Goal: Communication & Community: Ask a question

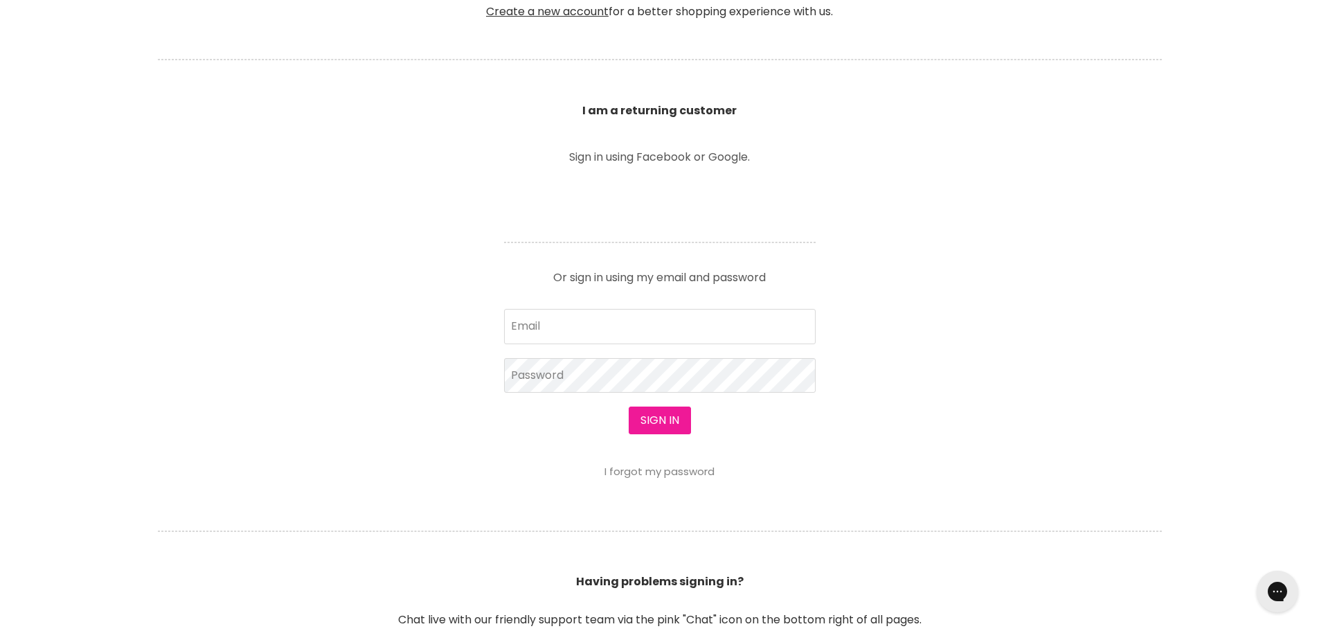
scroll to position [485, 0]
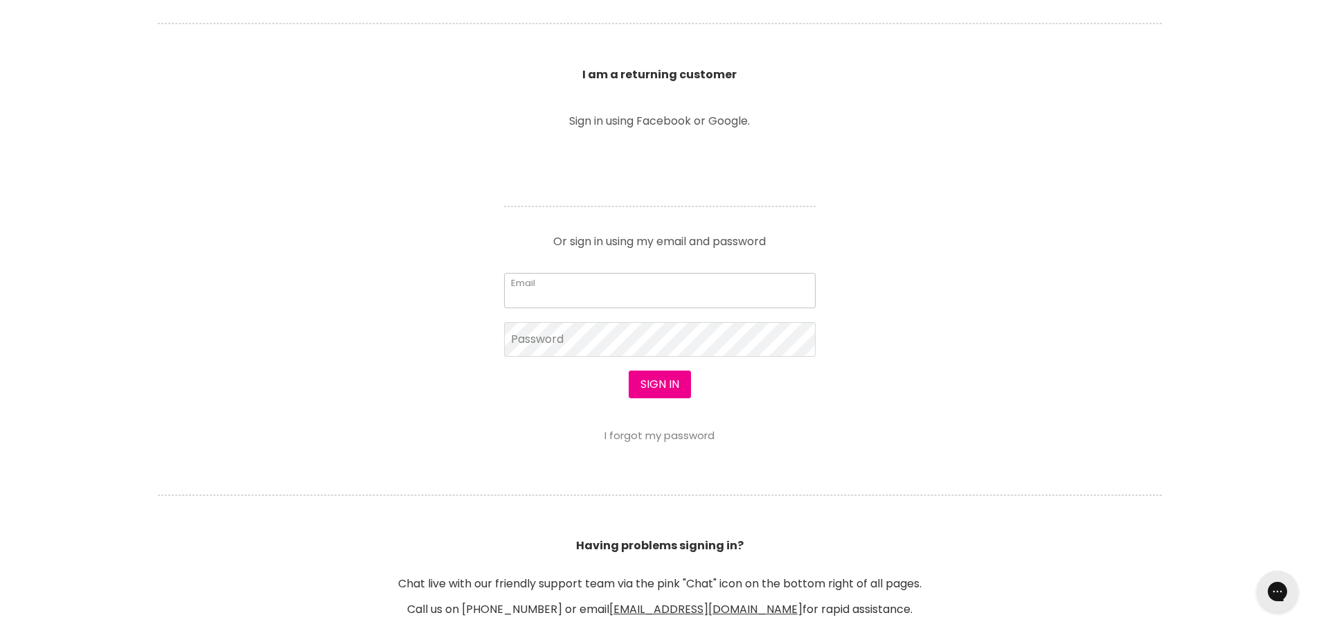
click at [572, 300] on input "Email" at bounding box center [659, 290] width 311 height 35
click at [670, 433] on link "I forgot my password" at bounding box center [659, 435] width 110 height 15
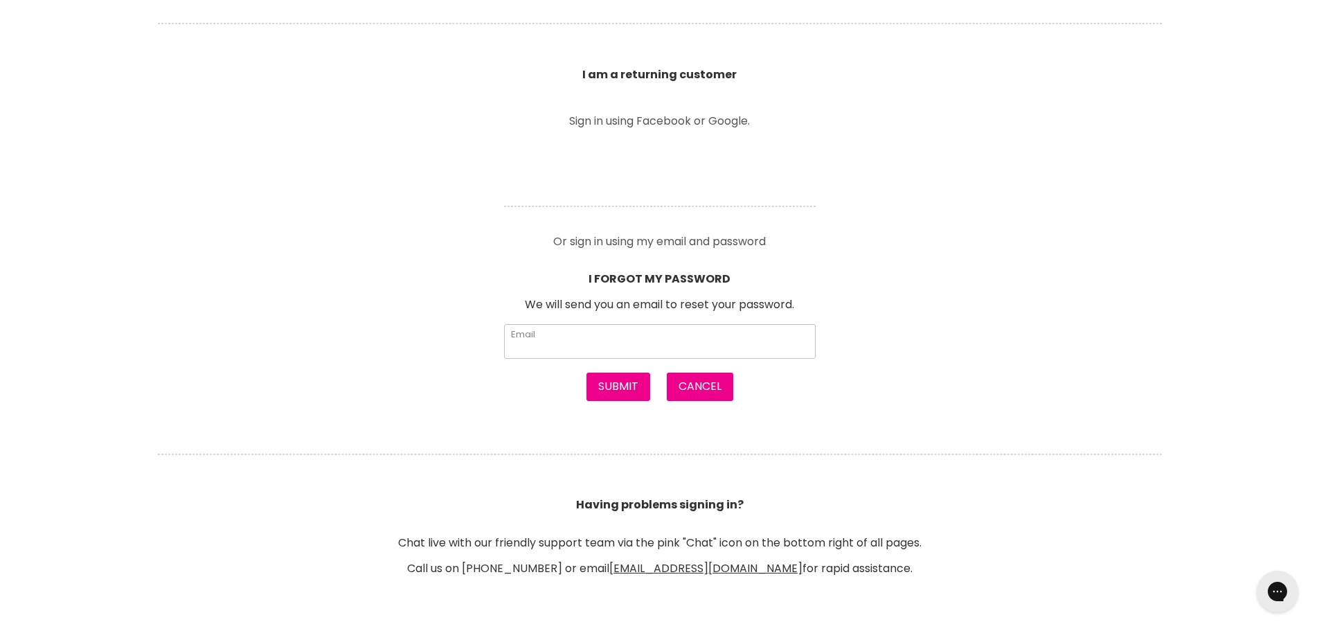
click at [577, 346] on input "Email" at bounding box center [659, 341] width 311 height 35
type input "marlenerochat@gmail.com"
click at [630, 386] on button "Submit" at bounding box center [618, 386] width 64 height 28
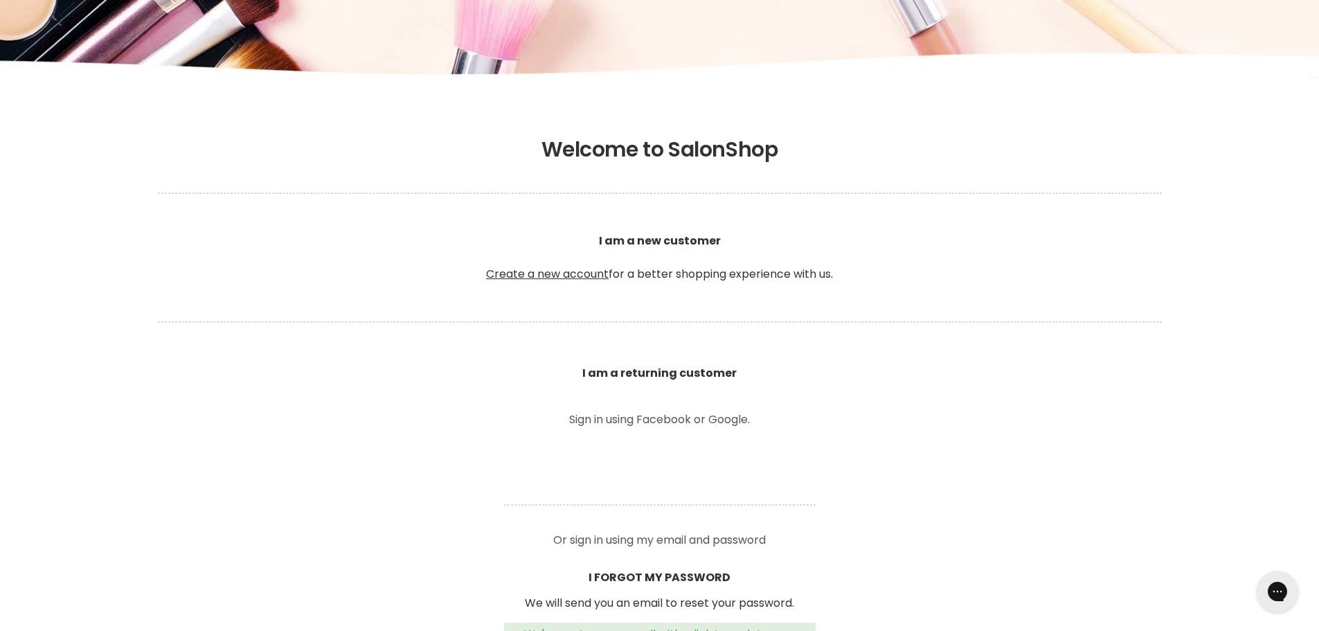
scroll to position [138, 0]
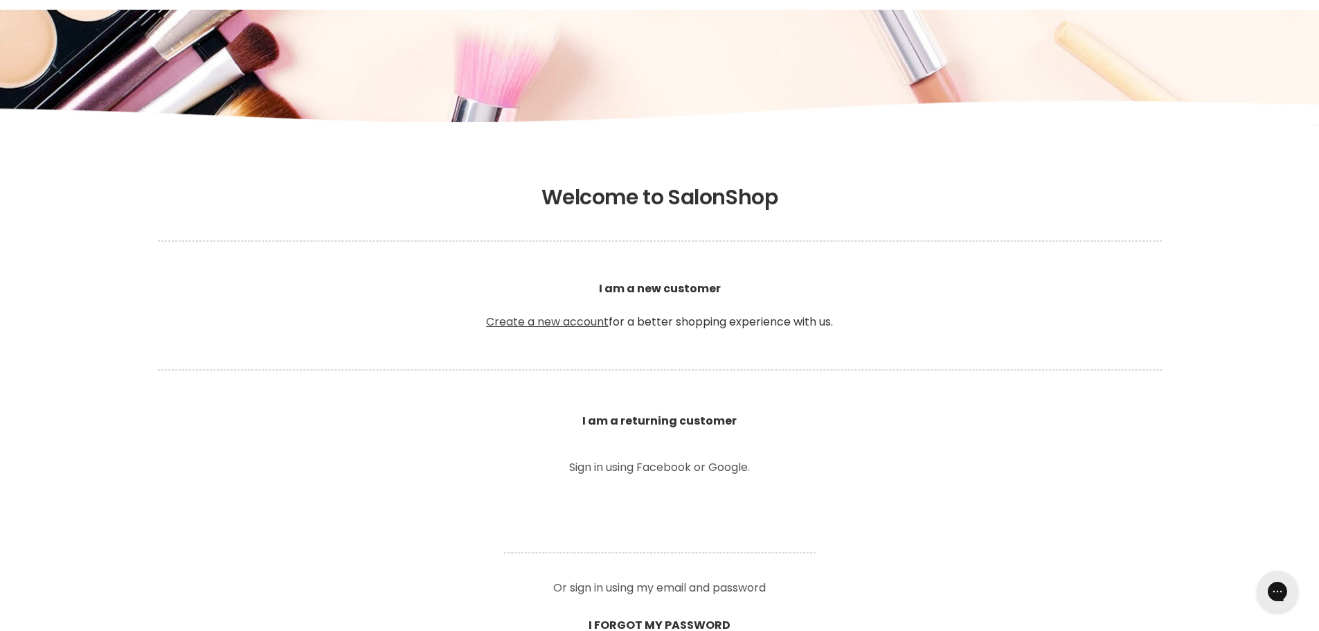
click at [555, 326] on link "Create a new account" at bounding box center [547, 322] width 123 height 16
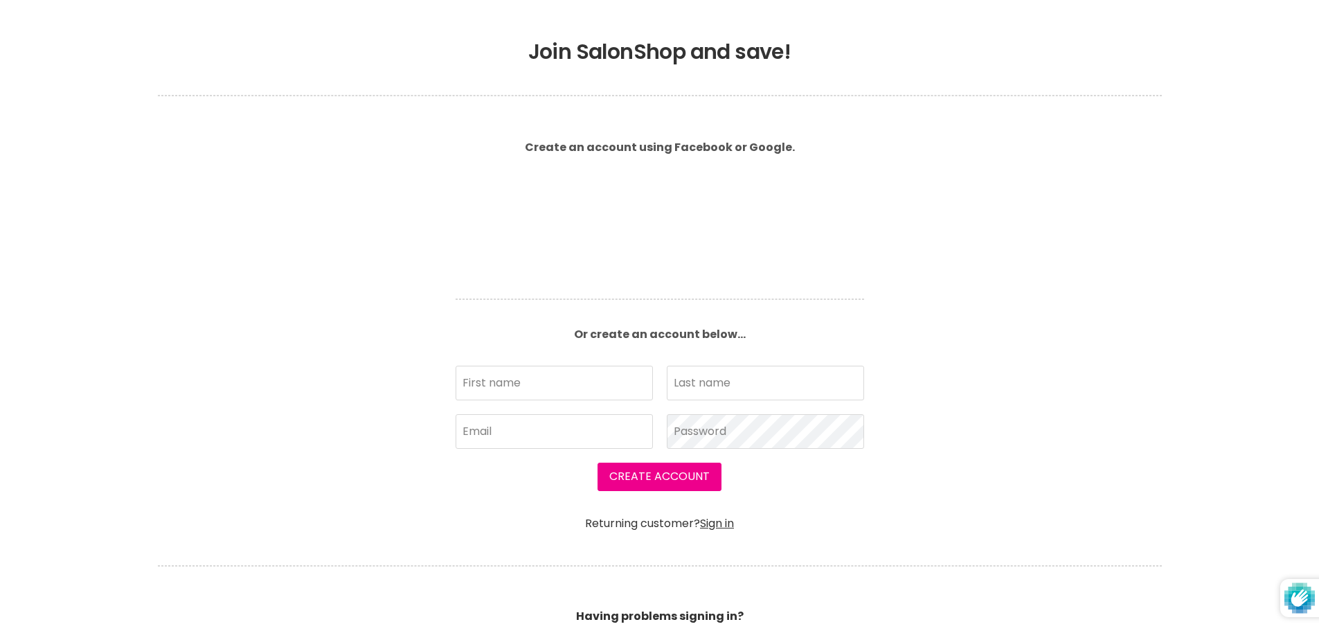
click at [489, 288] on article "Create an account using Facebook or Google. Or create an account below... First…" at bounding box center [659, 330] width 443 height 399
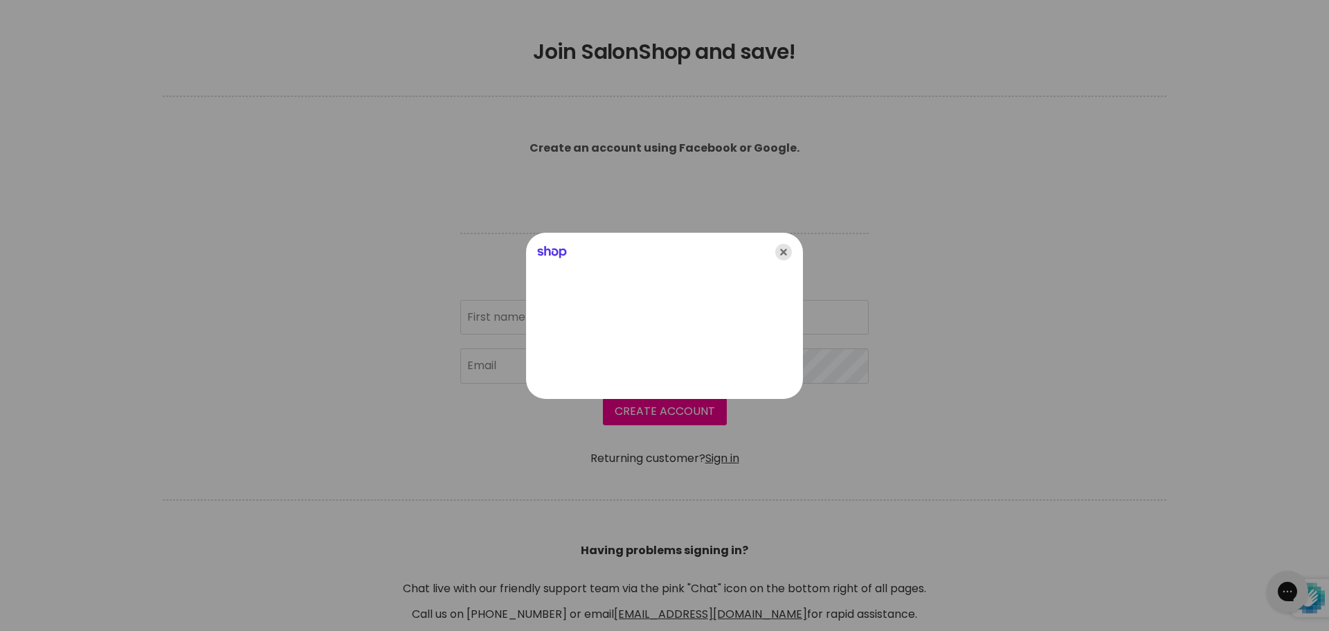
click at [781, 255] on icon "Close" at bounding box center [783, 252] width 17 height 17
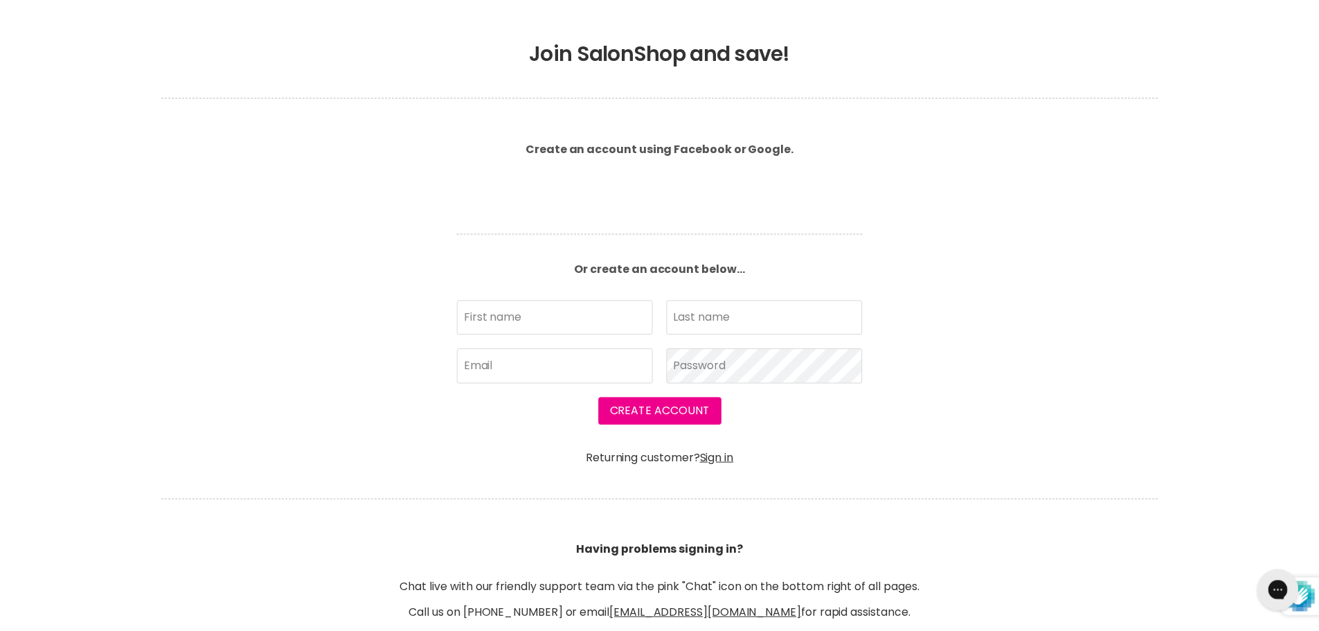
scroll to position [277, 0]
click at [494, 324] on input "First name" at bounding box center [553, 317] width 197 height 35
type input "Marlene"
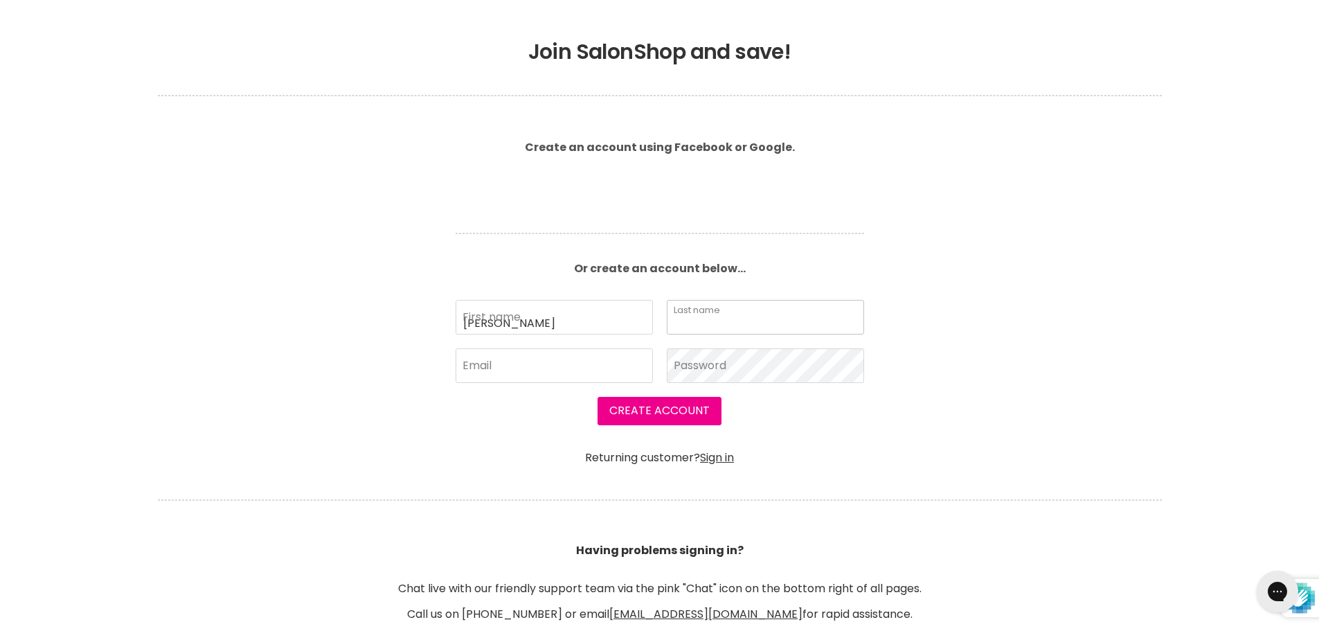
type input "Rochat"
type input "marlenerochat@gmail.com"
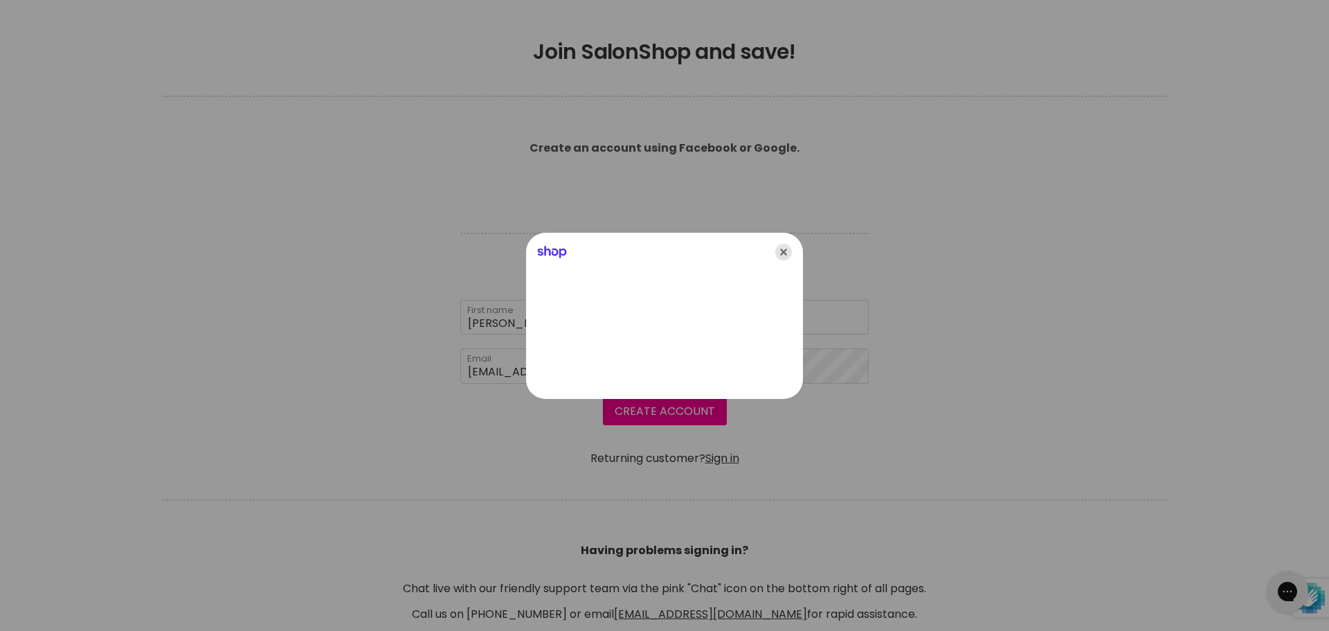
click at [783, 251] on icon "Close" at bounding box center [783, 252] width 17 height 17
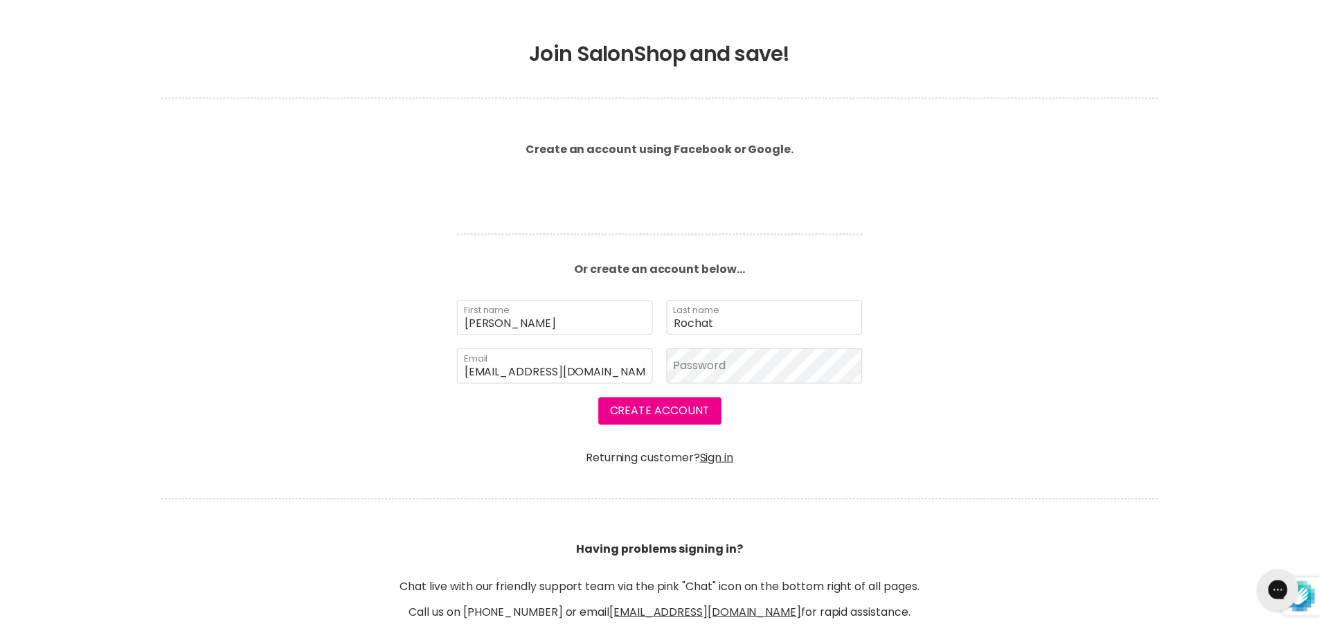
scroll to position [277, 0]
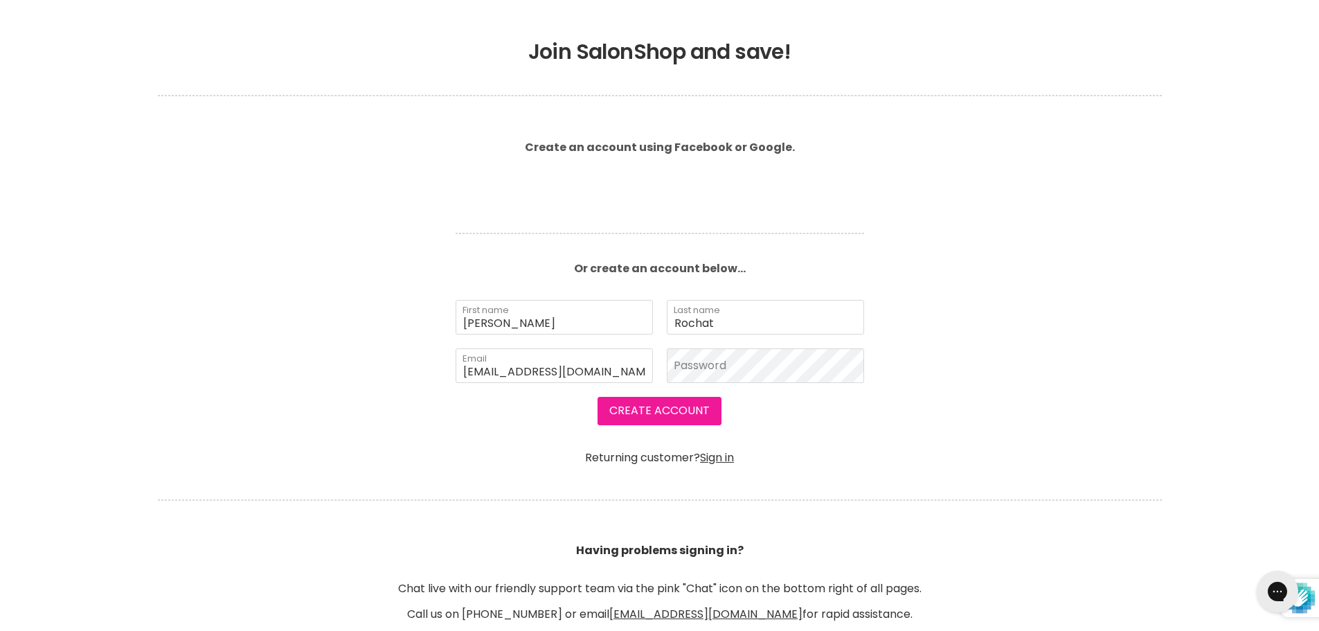
click at [680, 408] on button "Create Account" at bounding box center [659, 411] width 124 height 28
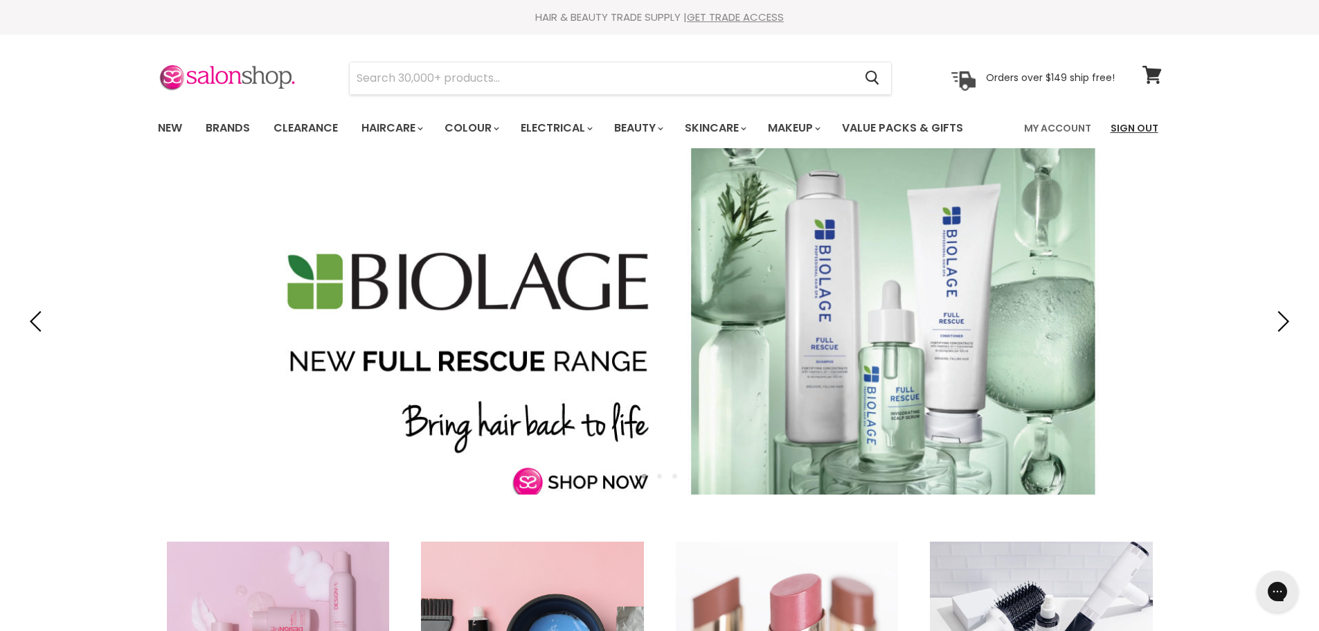
click at [1144, 125] on link "Sign Out" at bounding box center [1134, 128] width 64 height 29
click at [1141, 119] on link "Sign In" at bounding box center [1140, 128] width 53 height 29
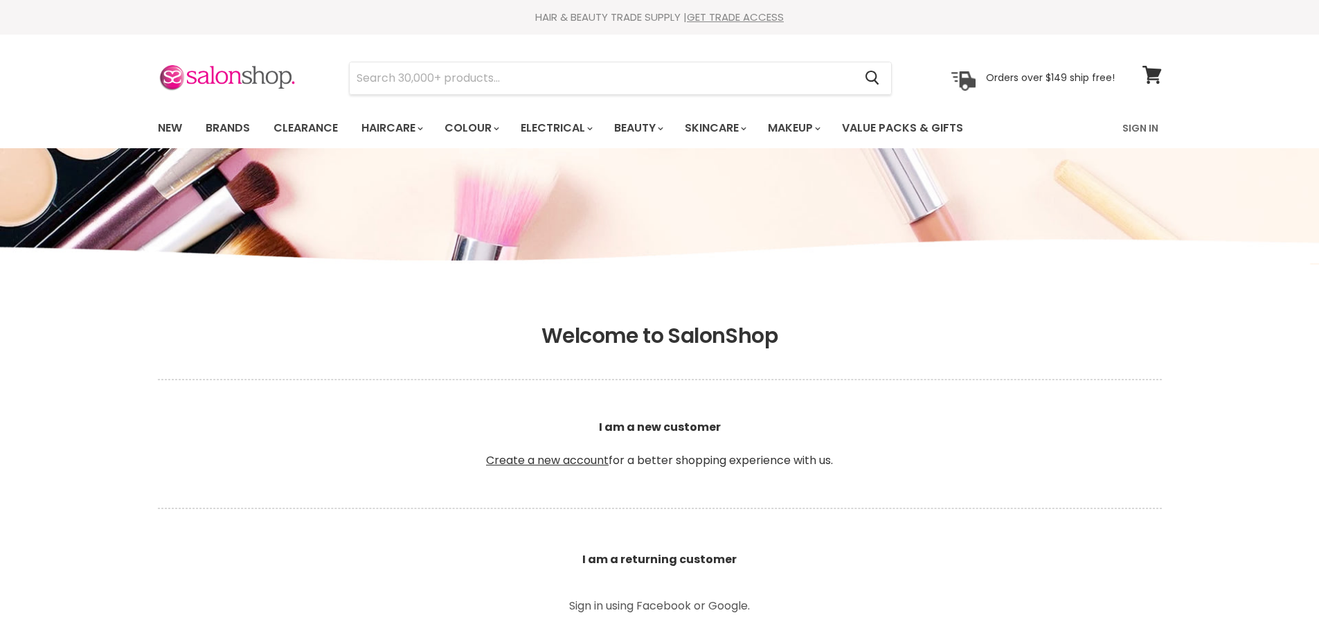
scroll to position [485, 0]
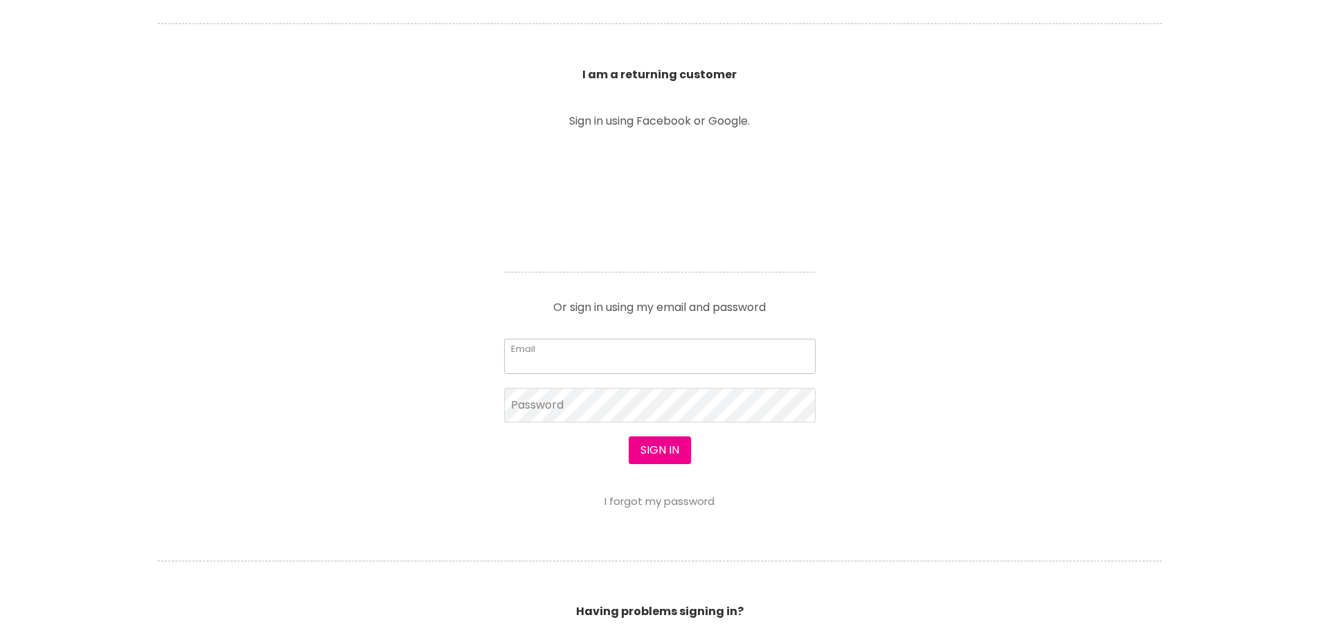
click at [597, 352] on input "Email" at bounding box center [659, 355] width 311 height 35
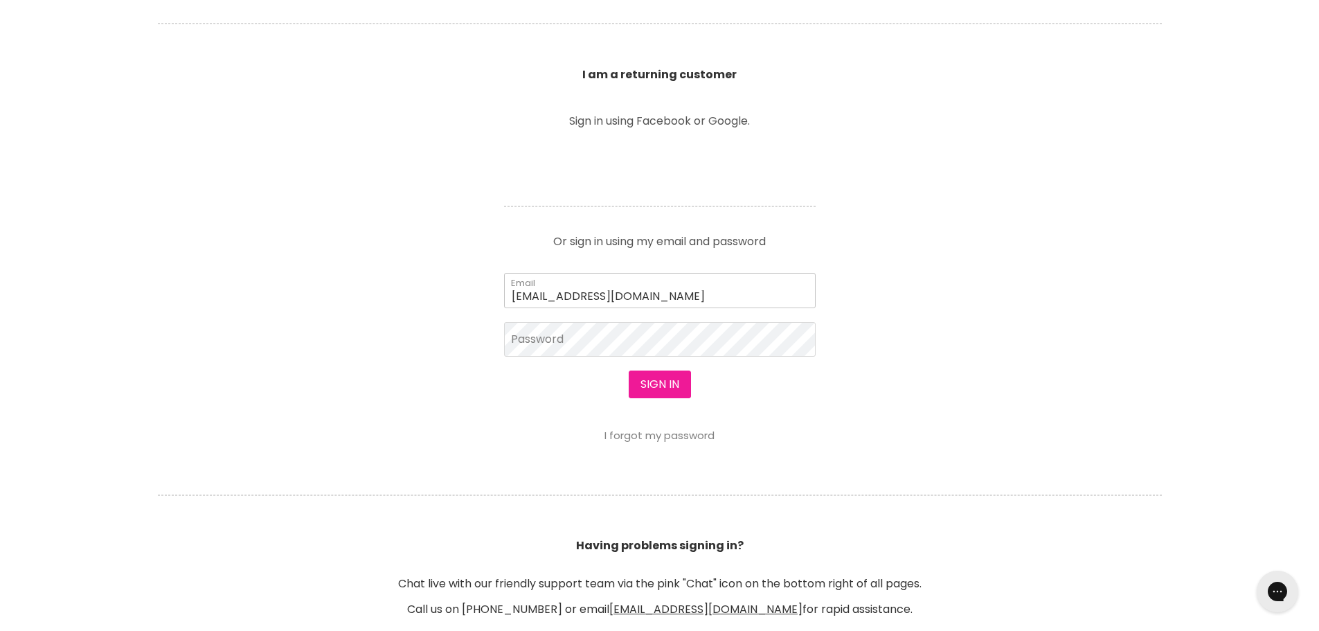
type input "marlenerochat@gmail.com"
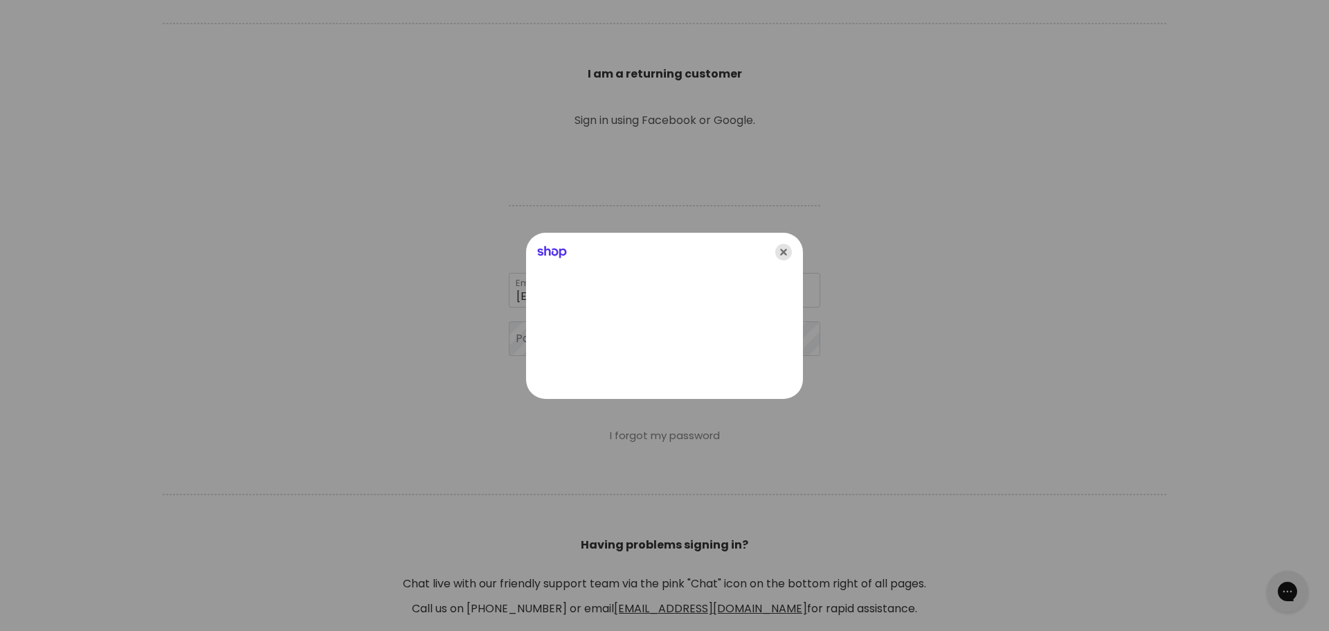
click at [782, 251] on icon "Close" at bounding box center [783, 252] width 17 height 17
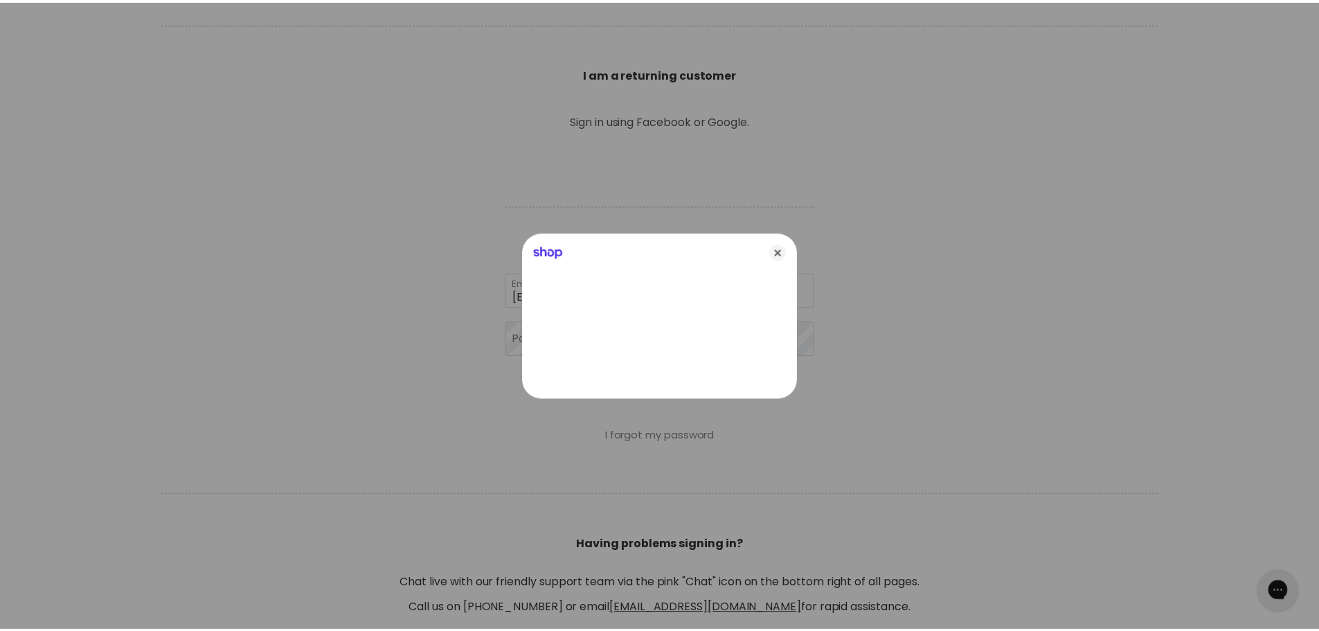
scroll to position [485, 0]
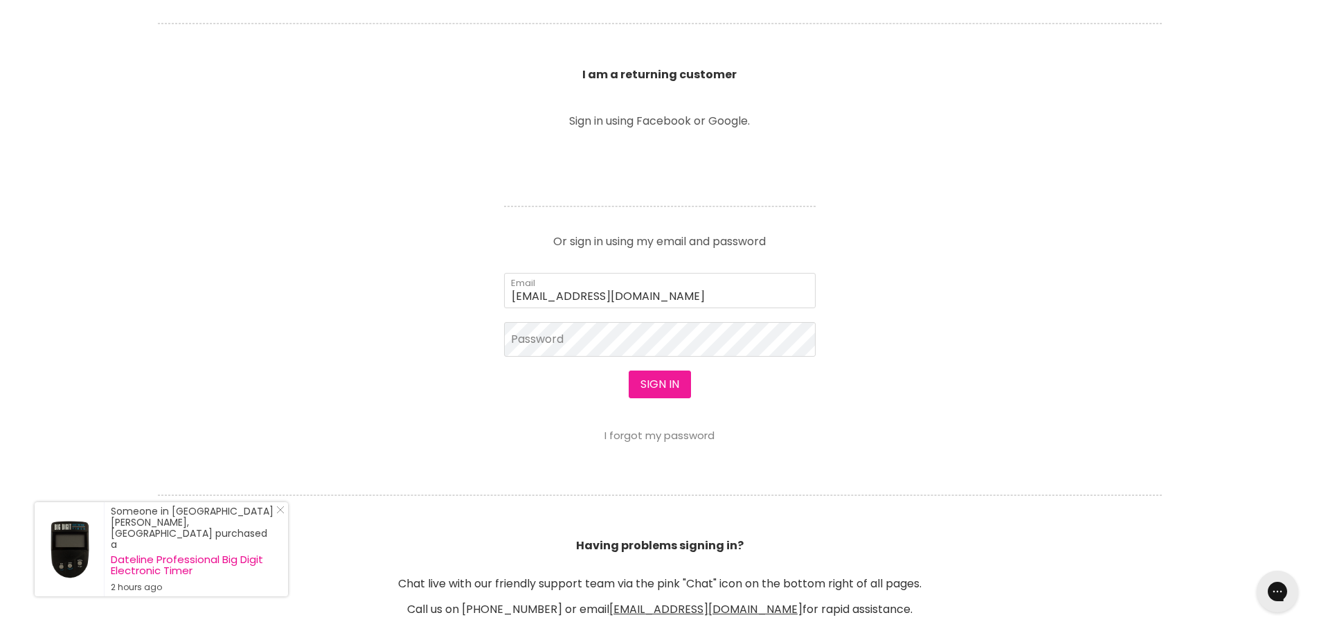
click at [655, 382] on button "Sign in" at bounding box center [659, 384] width 62 height 28
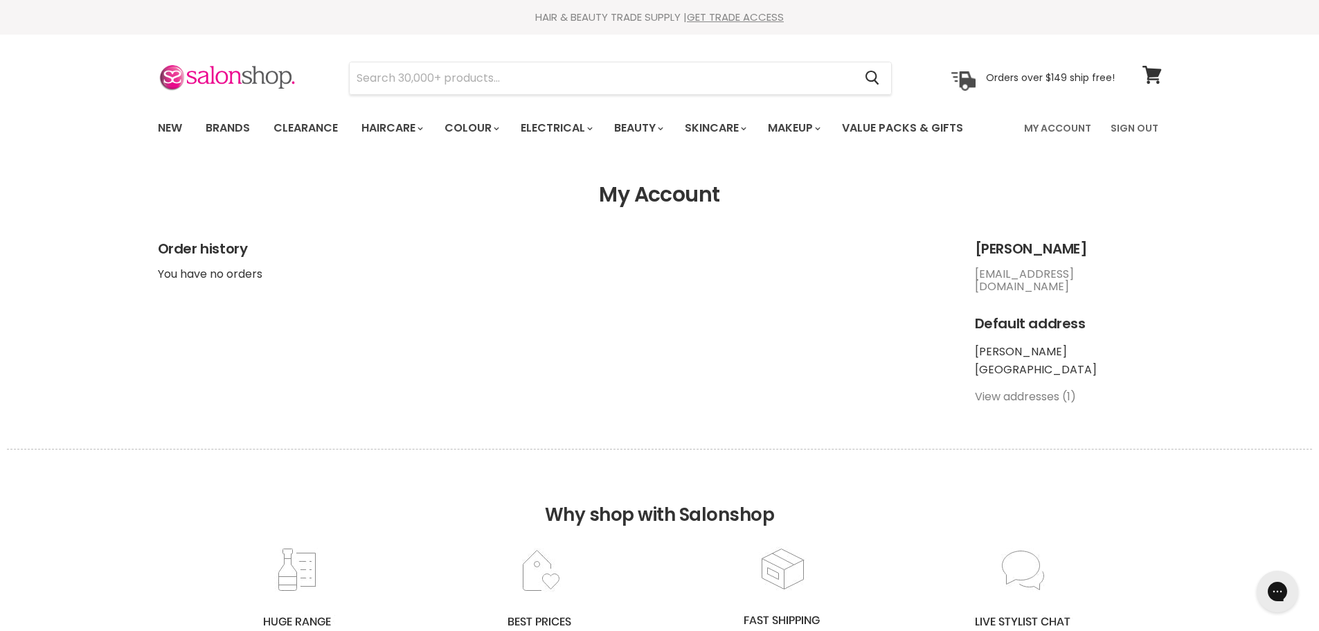
click at [1285, 264] on section "My Account Order history You have no orders Marlene Rochat marlenerochat@gmail.…" at bounding box center [659, 298] width 1319 height 231
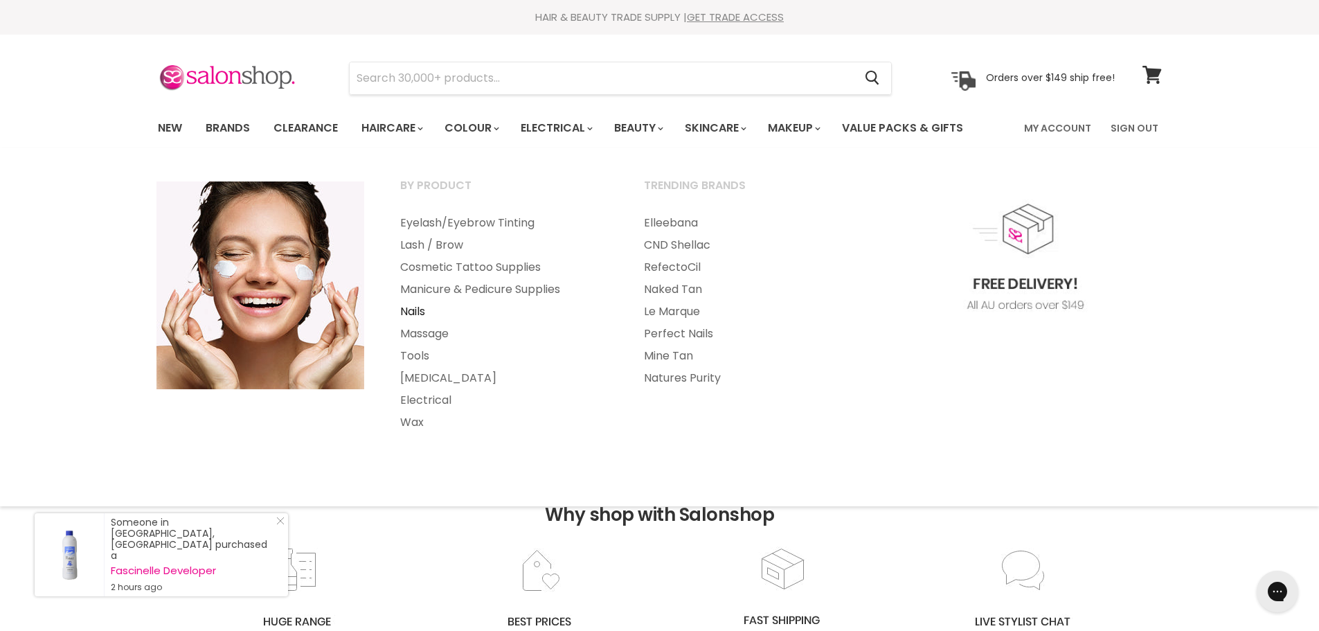
click at [422, 310] on link "Nails" at bounding box center [503, 311] width 241 height 22
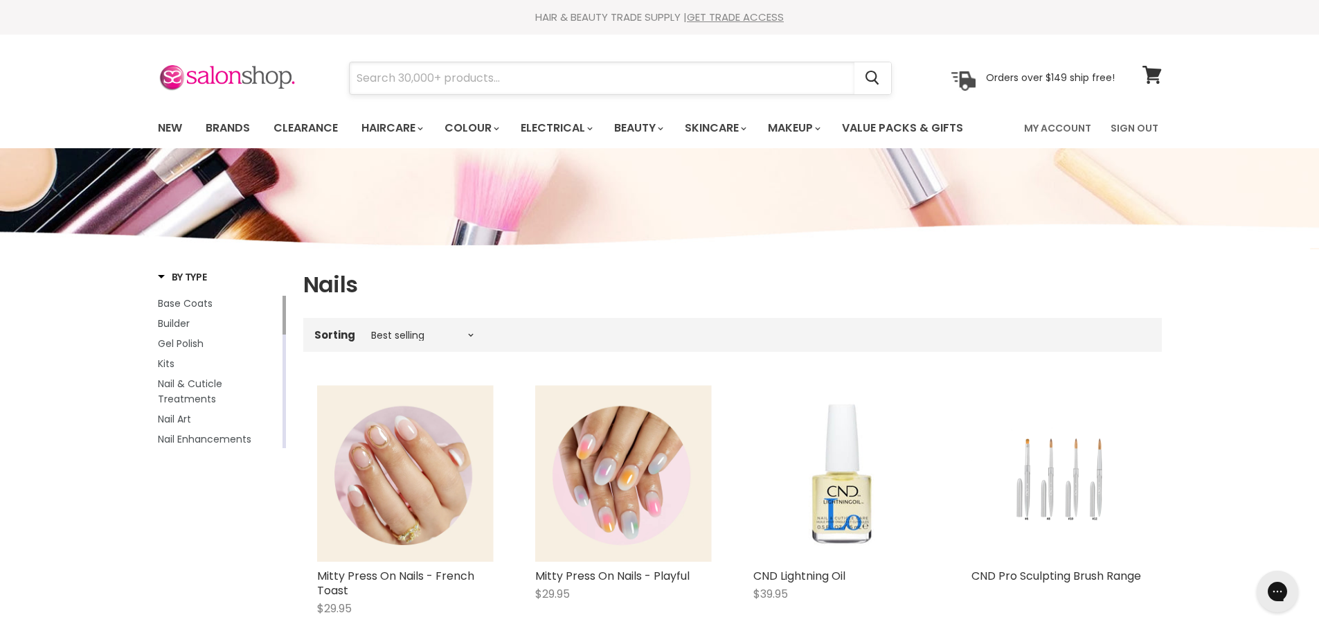
click at [492, 79] on input "Search" at bounding box center [602, 78] width 505 height 32
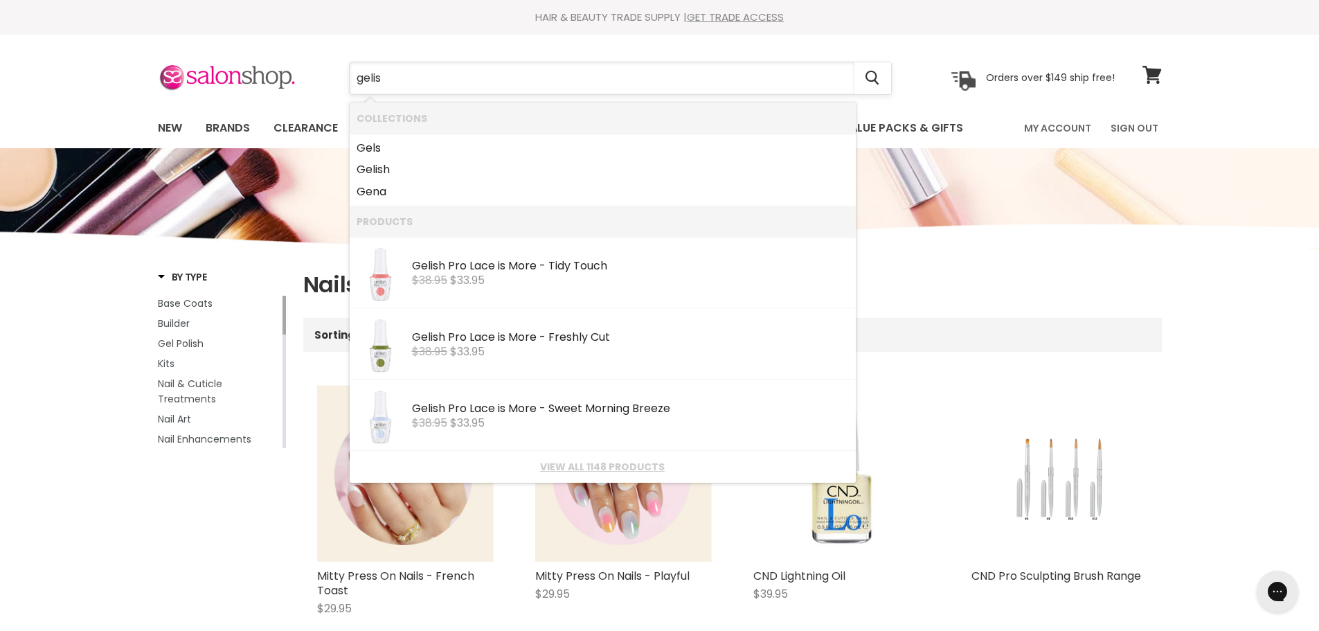
type input "gelish"
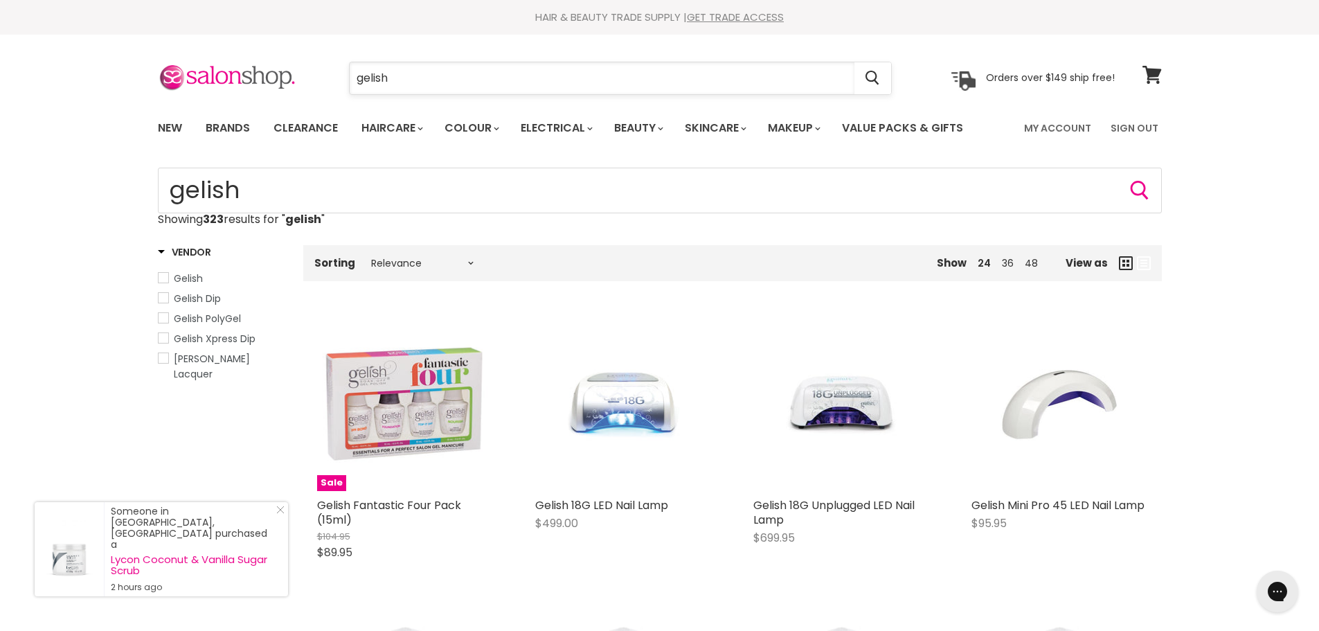
click at [537, 91] on input "gelish" at bounding box center [602, 78] width 505 height 32
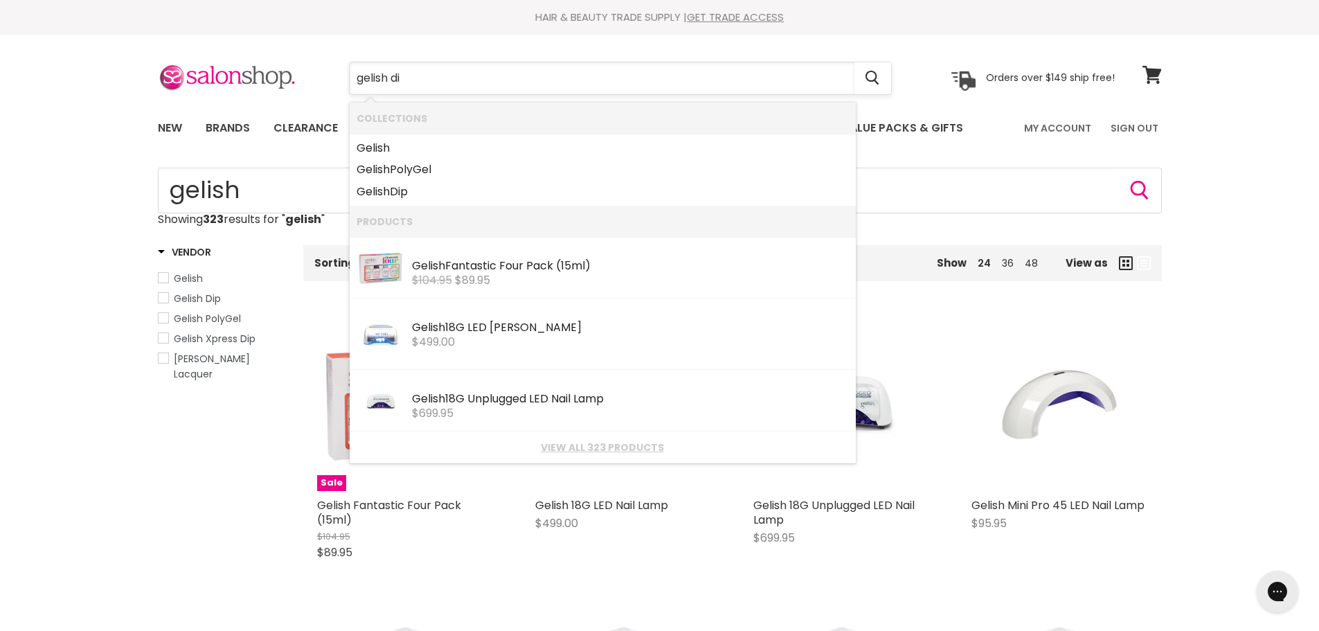
type input "gelish dip"
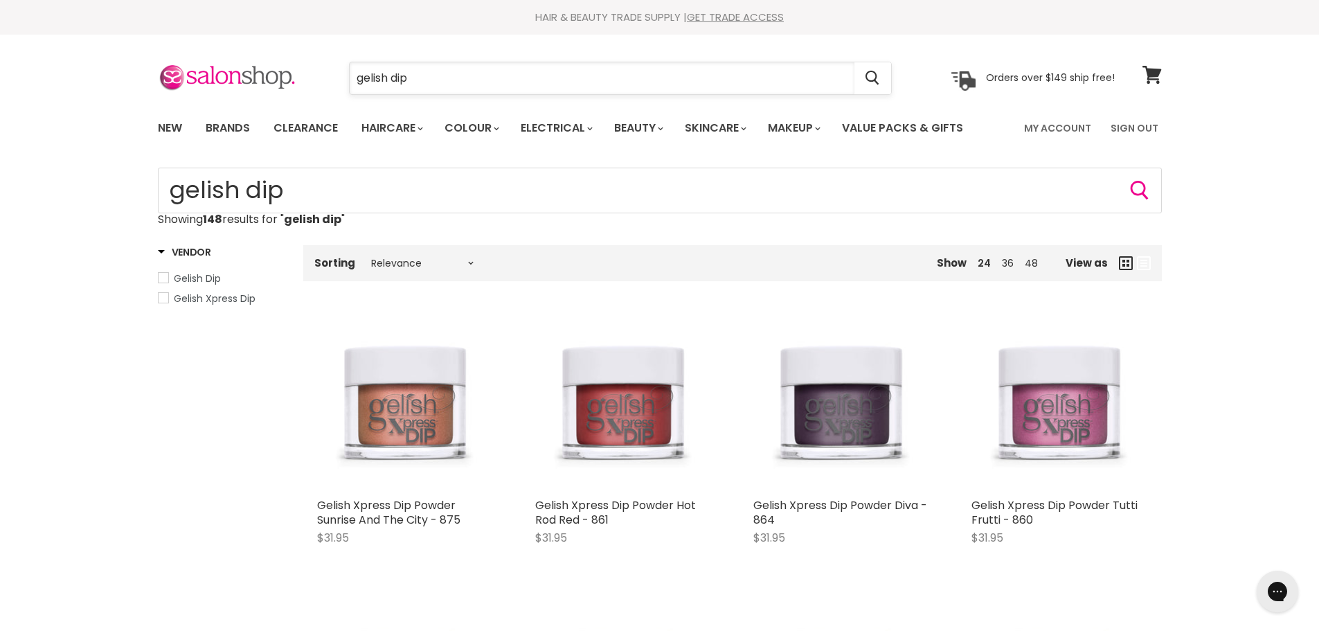
click at [472, 85] on input "gelish dip" at bounding box center [602, 78] width 505 height 32
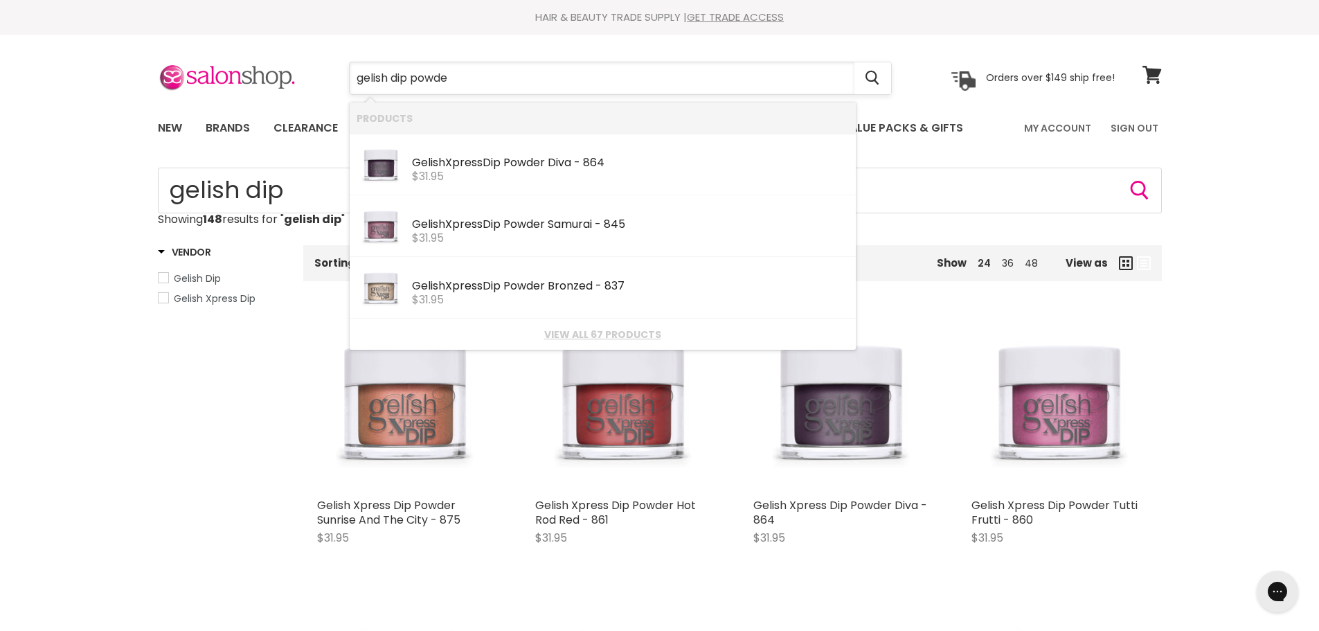
type input "gelish dip powder"
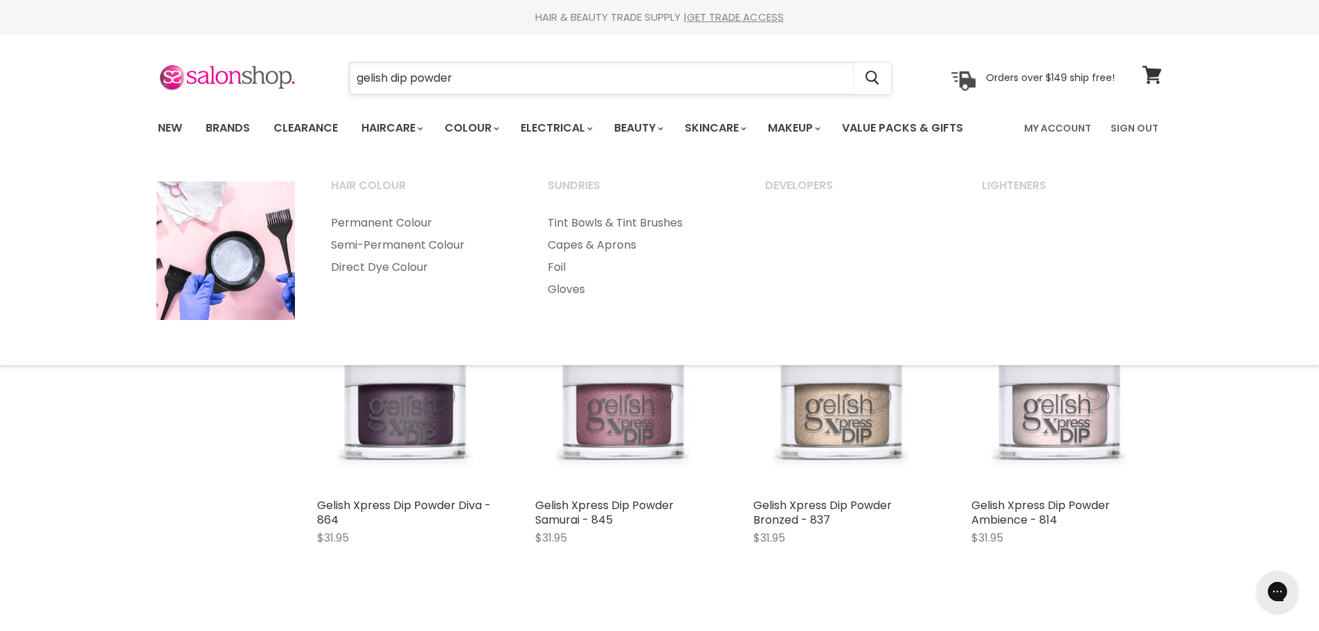
click at [481, 80] on input "gelish dip powder" at bounding box center [602, 78] width 505 height 32
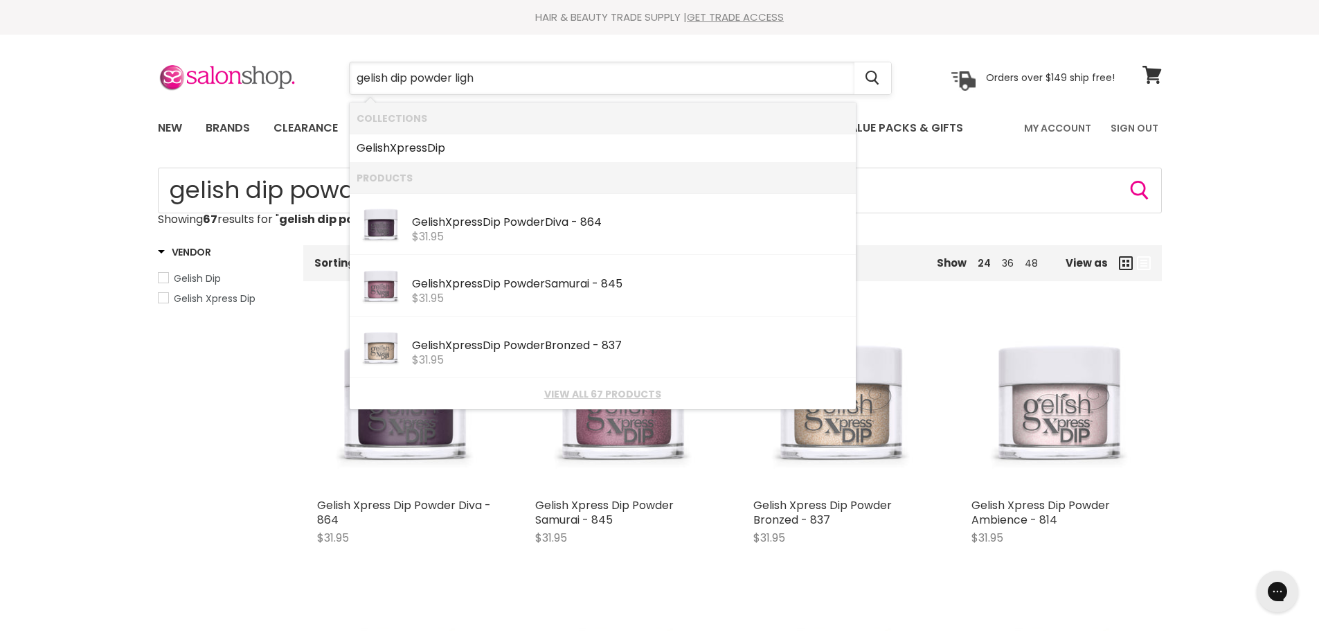
type input "gelish dip powder light"
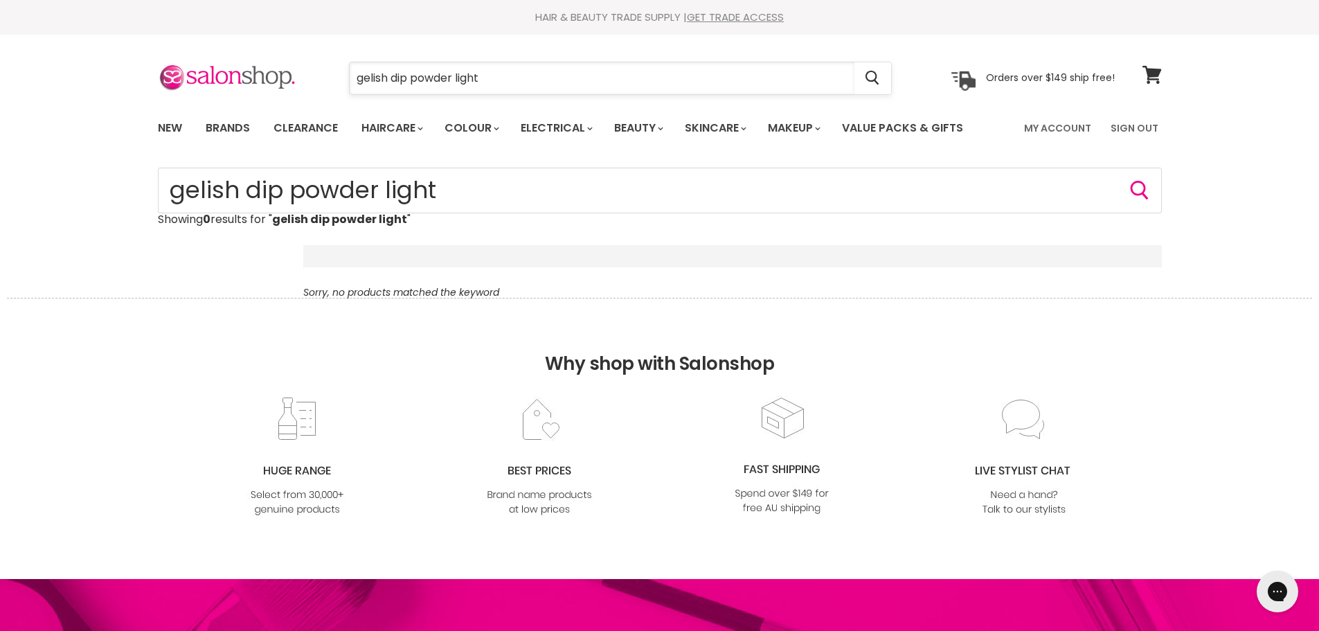
click at [471, 75] on input "gelish dip powder light" at bounding box center [602, 78] width 505 height 32
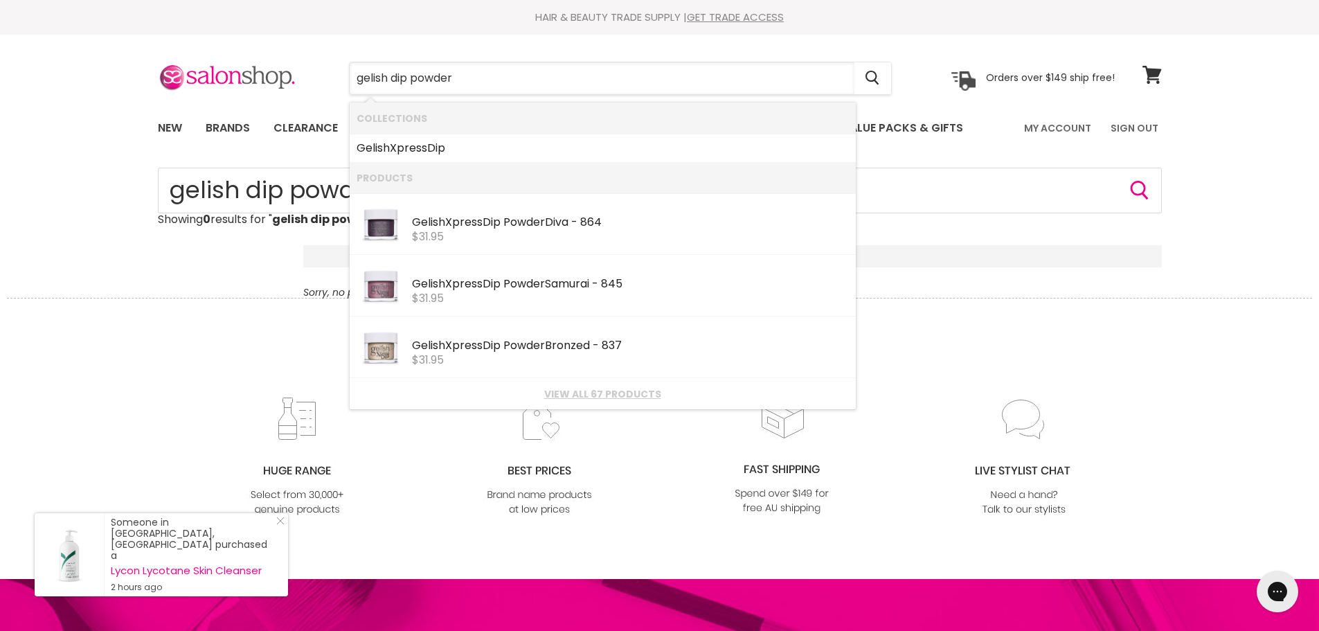
drag, startPoint x: 463, startPoint y: 80, endPoint x: 346, endPoint y: 82, distance: 117.0
click at [347, 82] on div "gelish dip powder Cancel" at bounding box center [620, 78] width 613 height 32
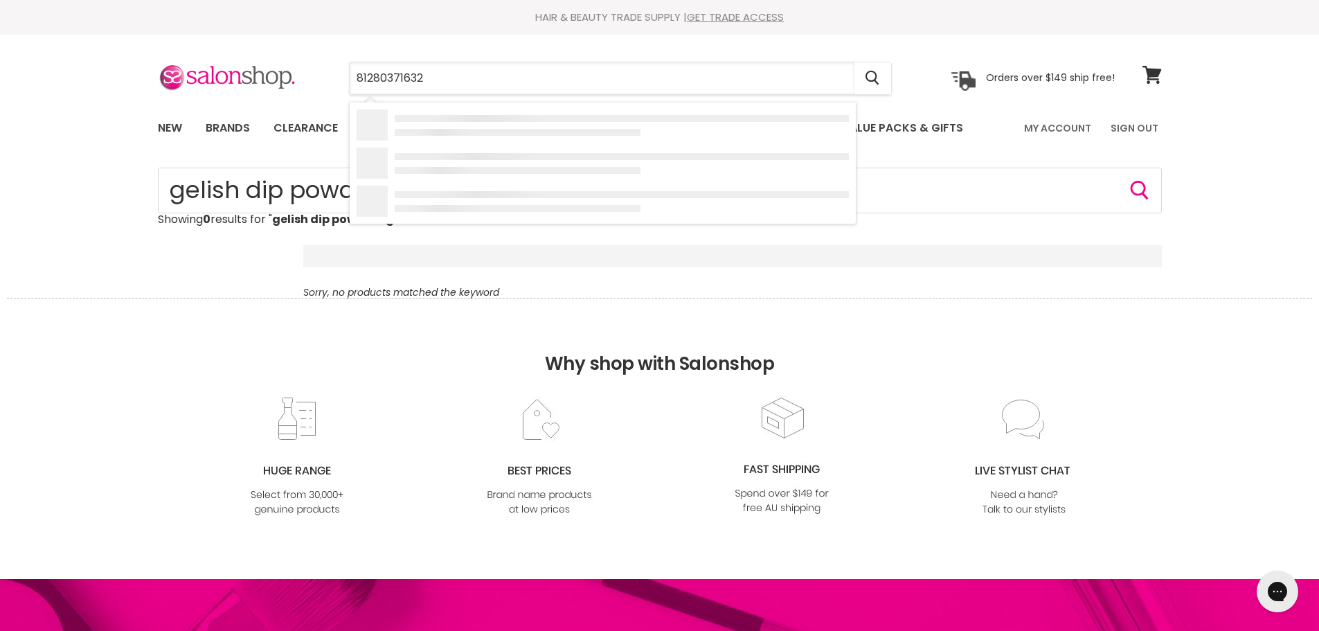
type input "812803716329"
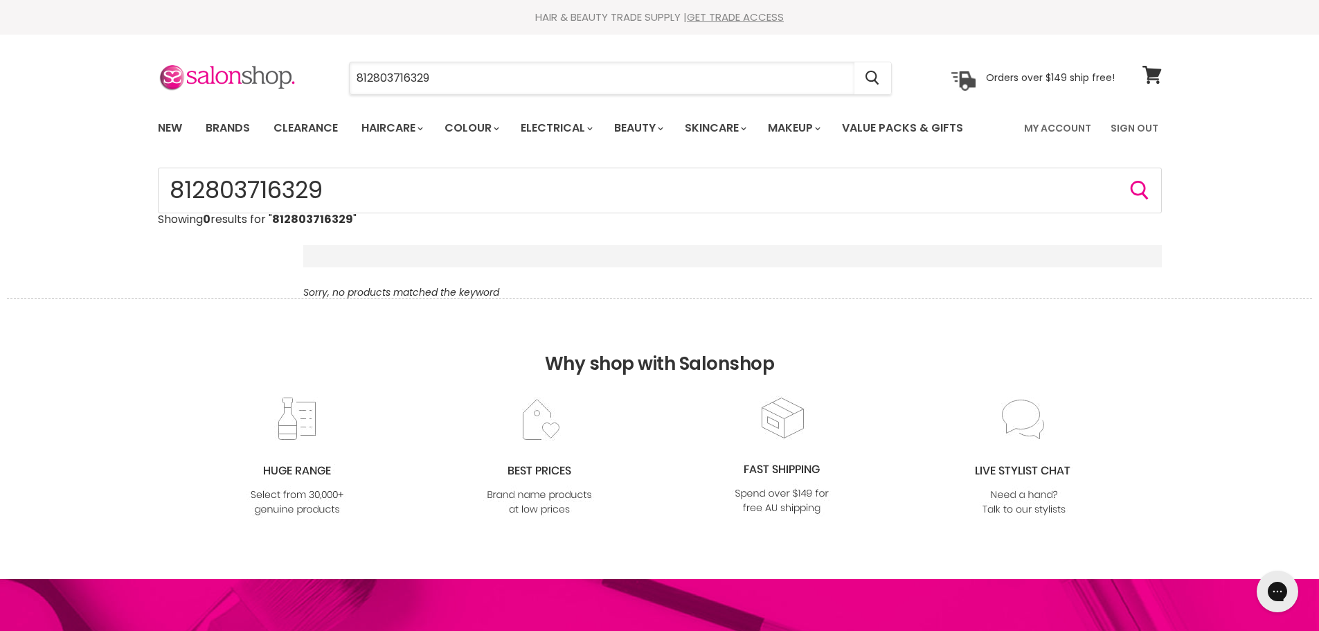
drag, startPoint x: 473, startPoint y: 83, endPoint x: 346, endPoint y: 75, distance: 126.9
click at [347, 78] on div "812803716329 Cancel" at bounding box center [620, 78] width 613 height 32
type input "simple sheer"
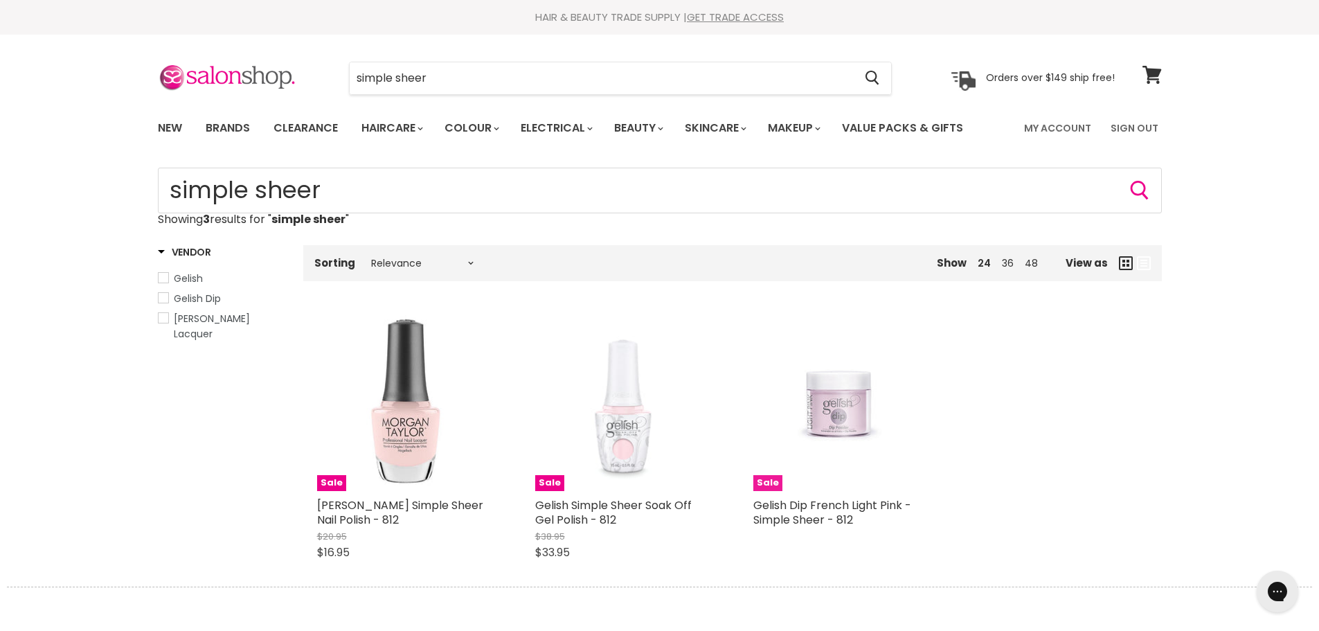
click at [844, 415] on img "Main content" at bounding box center [840, 402] width 117 height 177
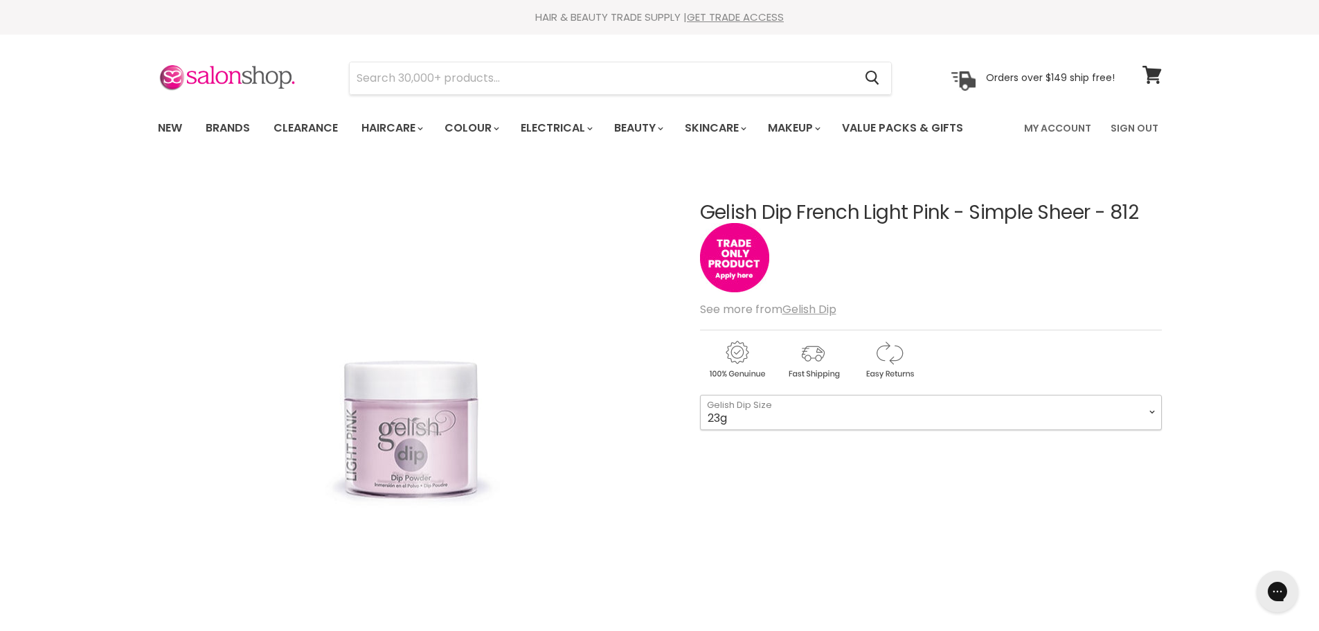
click at [1145, 412] on select "23g" at bounding box center [931, 412] width 462 height 35
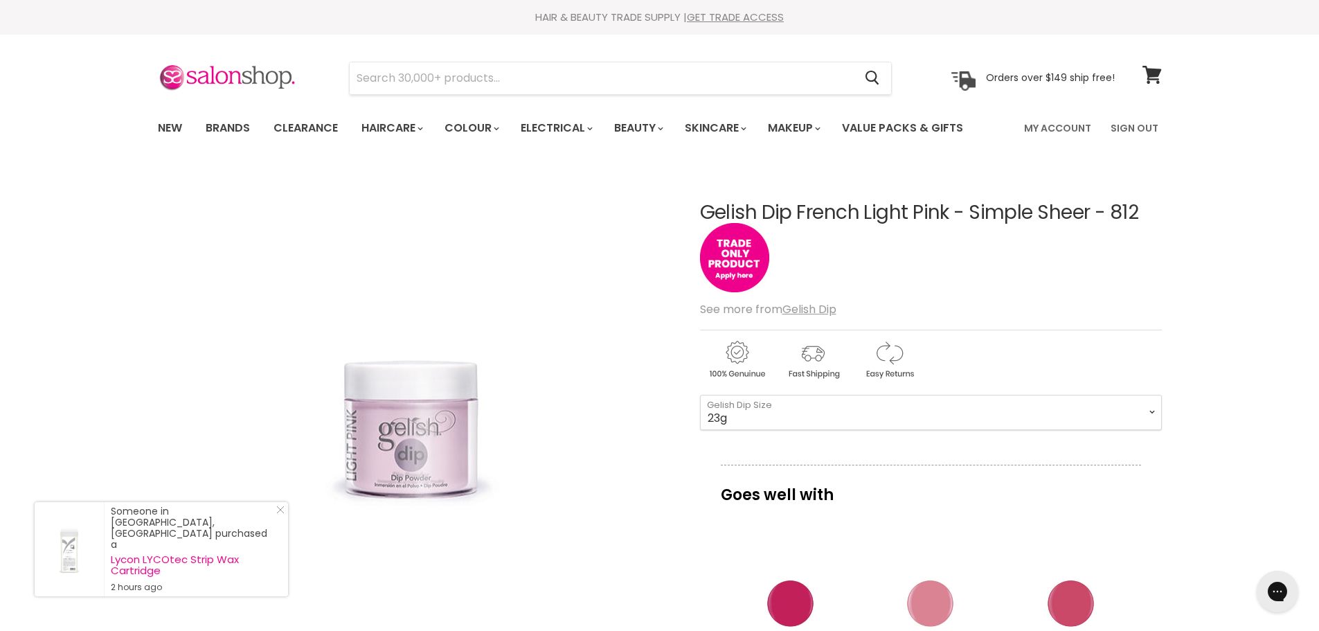
drag, startPoint x: 701, startPoint y: 209, endPoint x: 1138, endPoint y: 197, distance: 436.9
click at [1138, 197] on div "Gelish Dip French Light Pink - Simple Sheer - 812 No reviews See more from Geli…" at bounding box center [931, 612] width 462 height 889
copy h1 "Gelish Dip French Light Pink - Simple Sheer - 812"
click at [570, 73] on input "Search" at bounding box center [602, 78] width 505 height 32
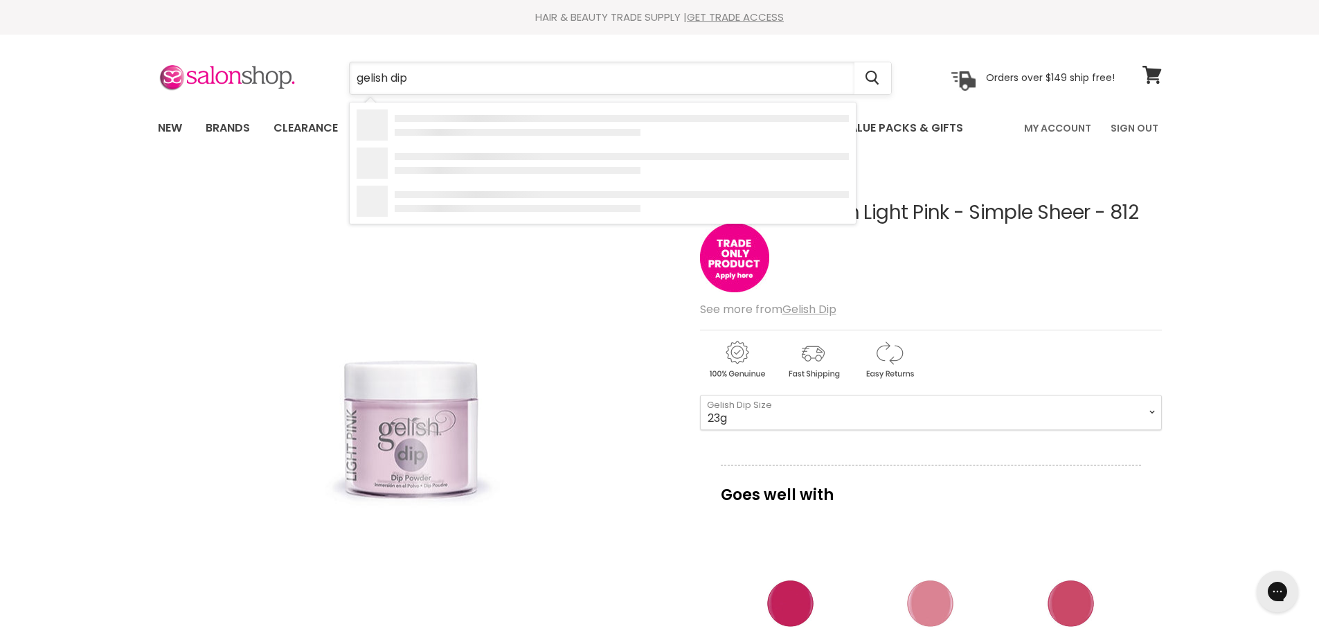
type input "gelish dip 2"
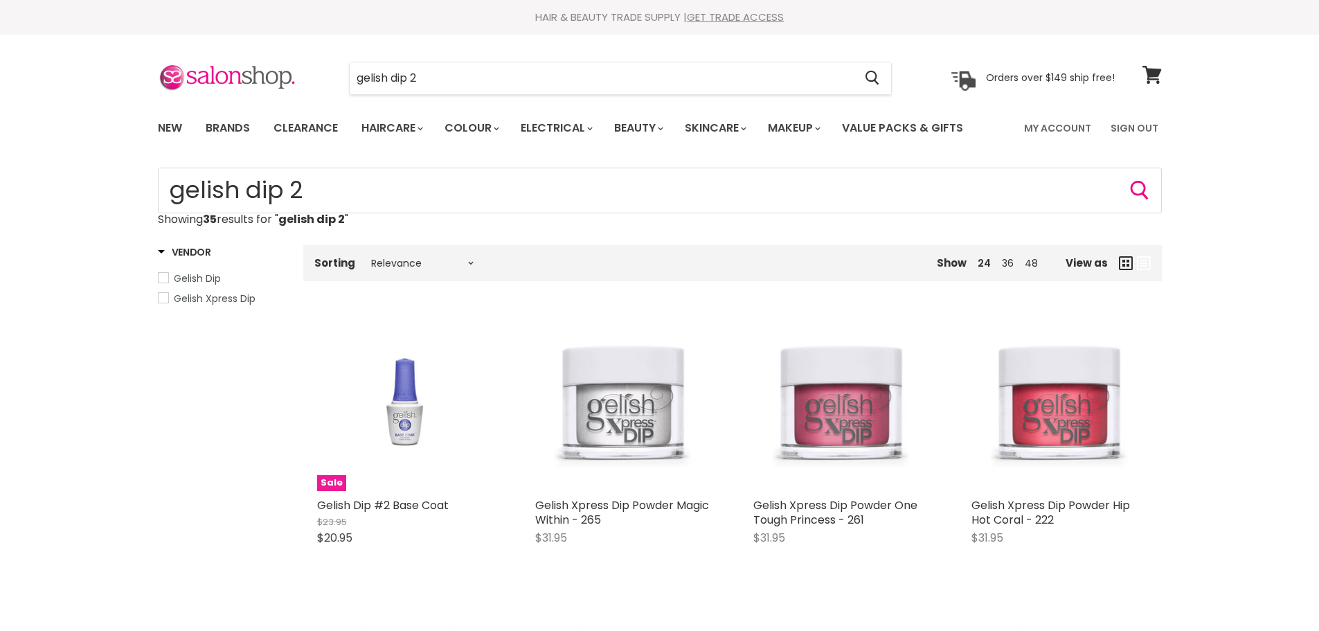
click at [401, 419] on img "Main content" at bounding box center [404, 402] width 117 height 177
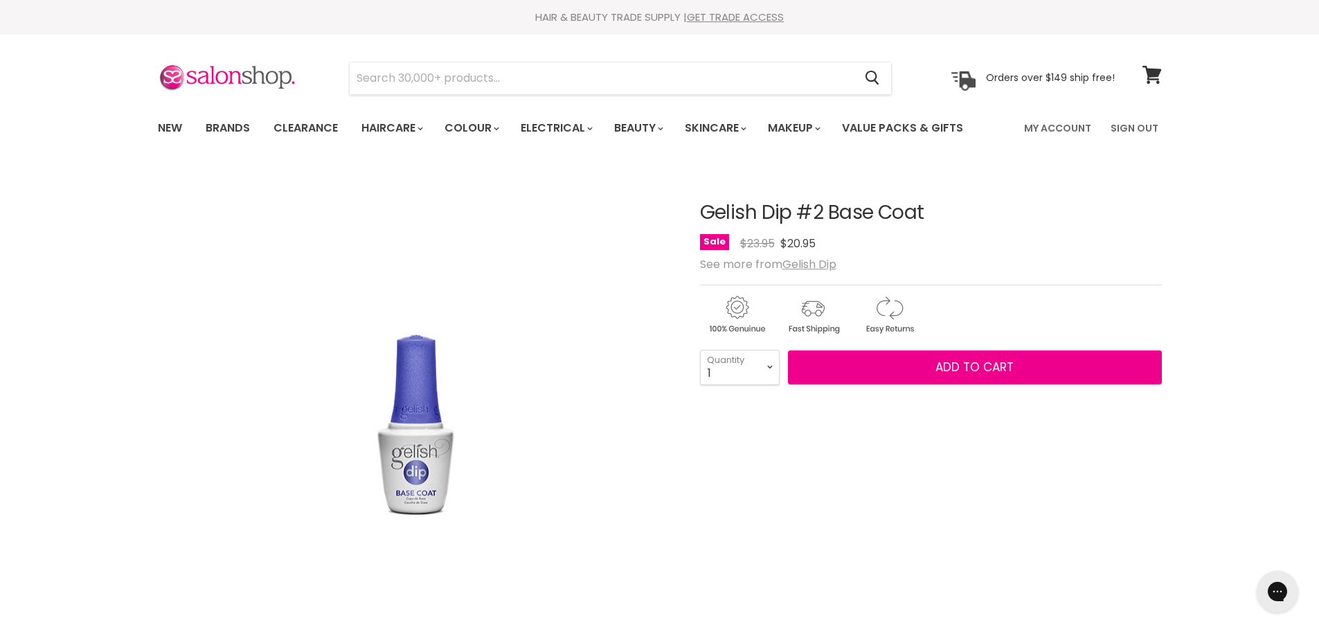
drag, startPoint x: 928, startPoint y: 213, endPoint x: 705, endPoint y: 212, distance: 223.6
click at [705, 212] on h1 "Gelish Dip #2 Base Coat" at bounding box center [931, 212] width 462 height 21
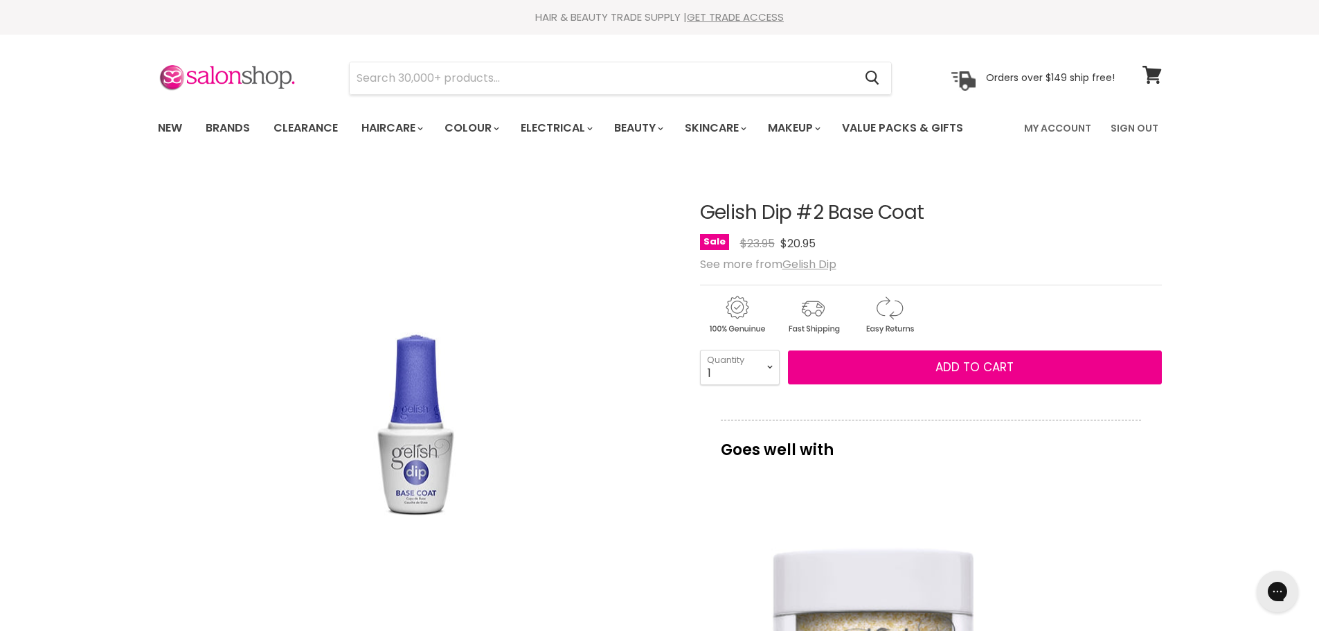
copy h1 "Gelish Dip #2 Base Coat"
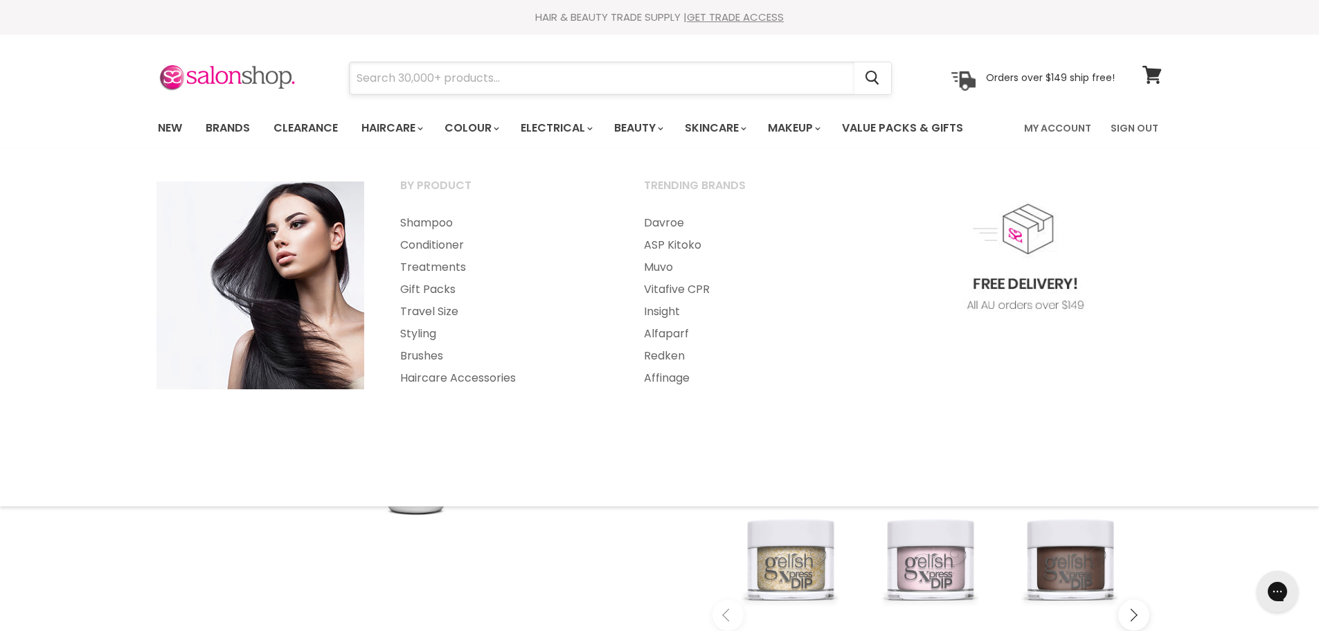
click at [439, 80] on input "Search" at bounding box center [602, 78] width 505 height 32
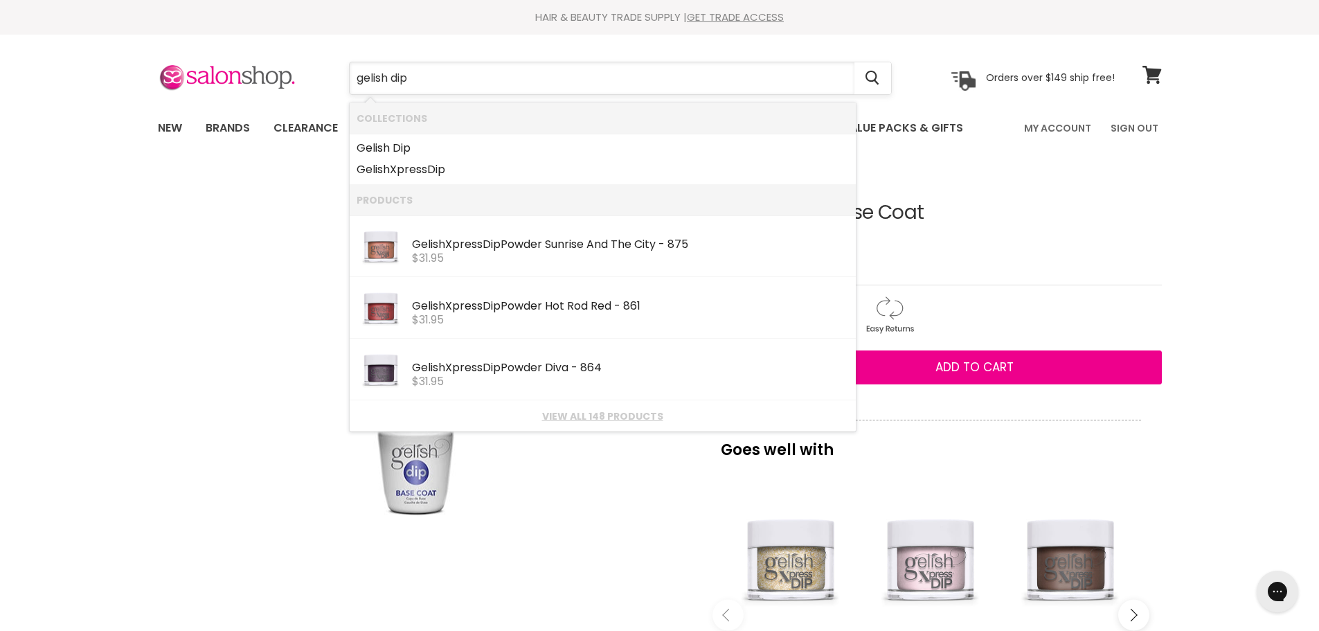
type input "gelish dip 4"
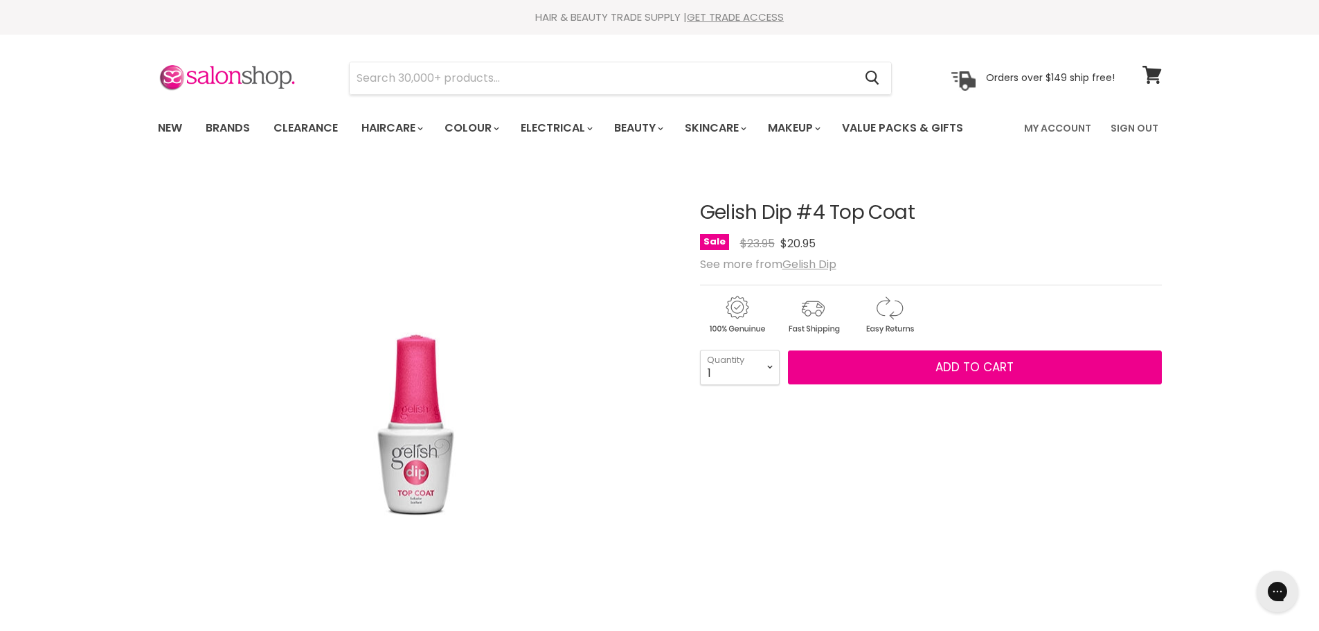
click at [705, 209] on h1 "Gelish Dip #4 Top Coat" at bounding box center [931, 212] width 462 height 21
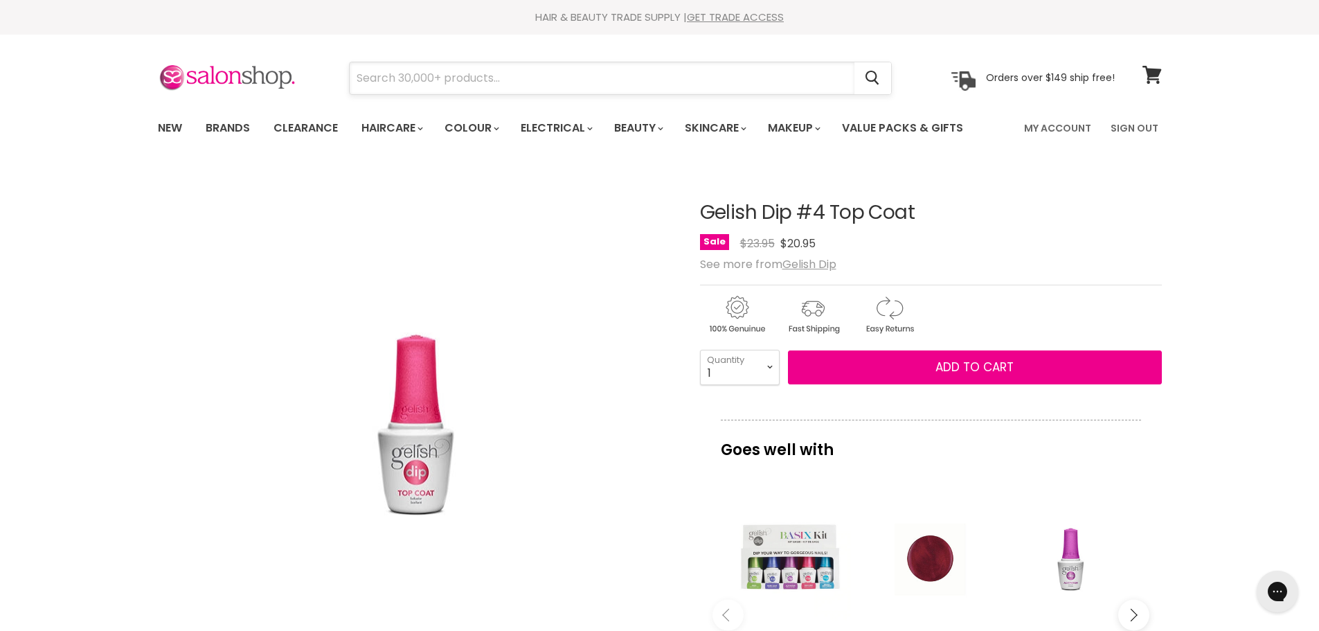
click at [476, 91] on input "Search" at bounding box center [602, 78] width 505 height 32
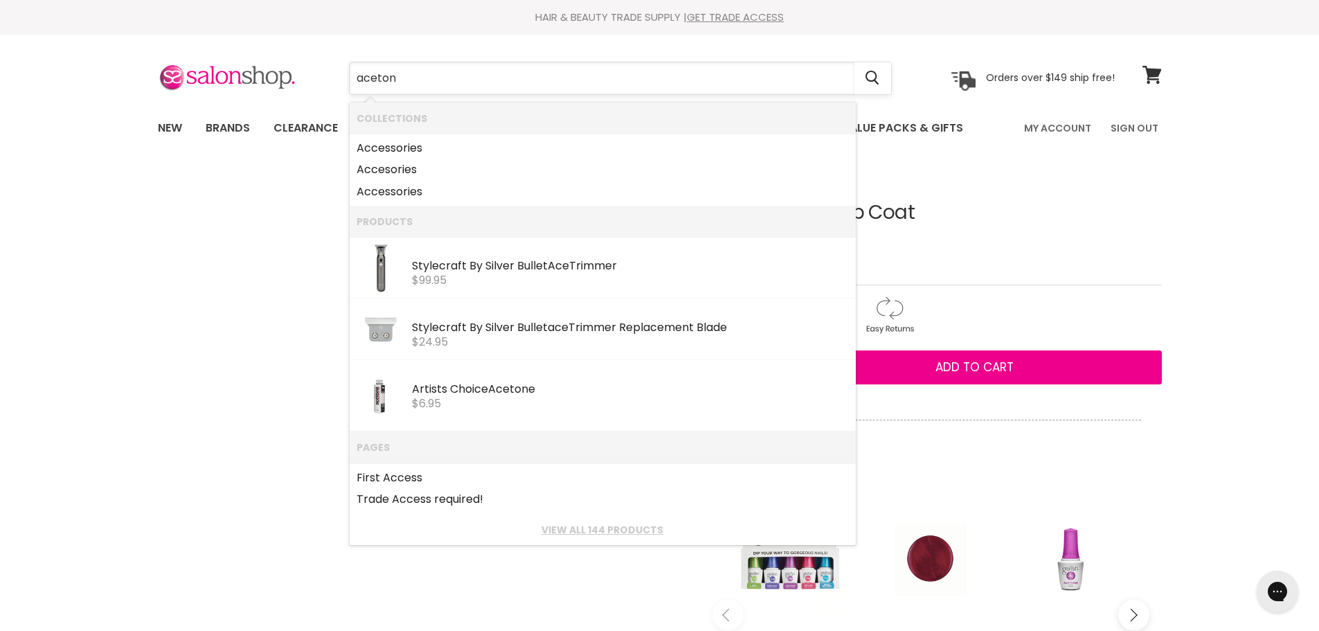
type input "acetone"
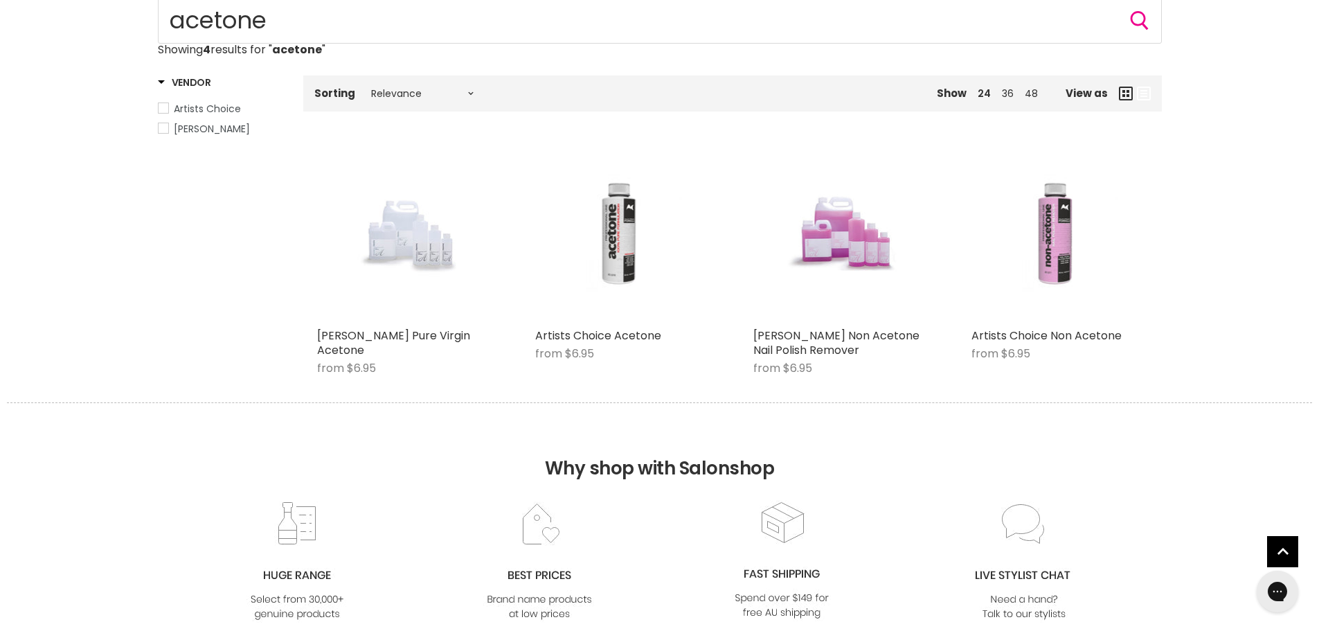
scroll to position [208, 0]
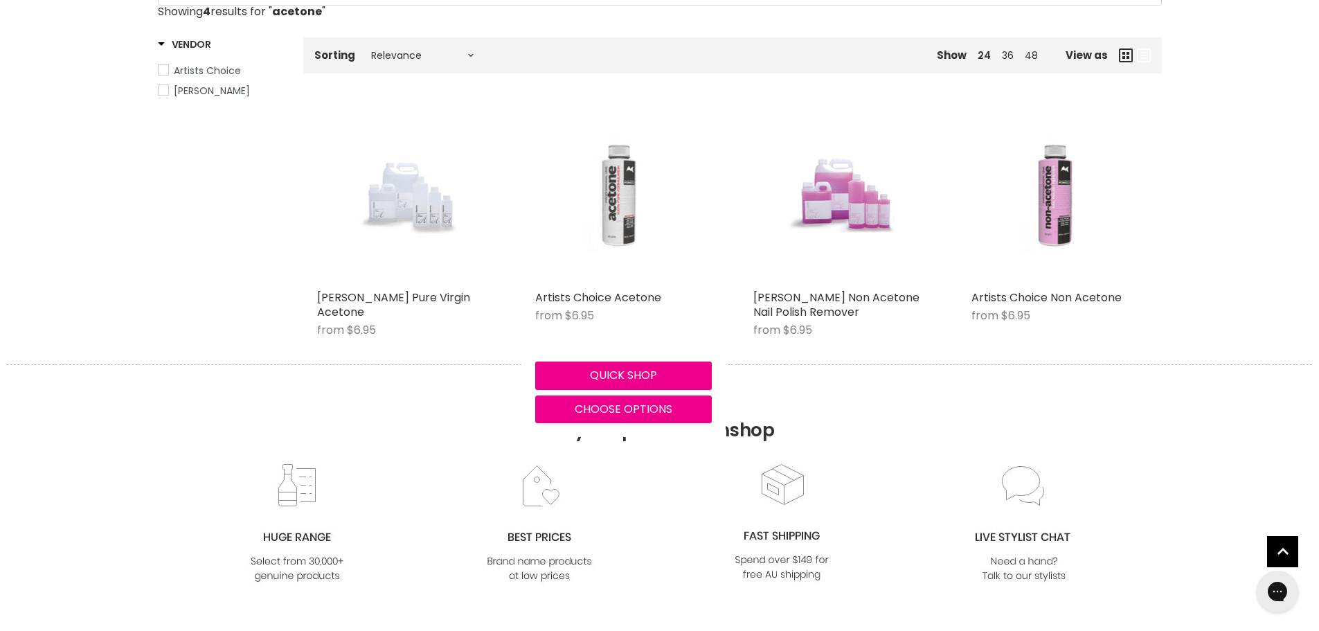
click at [611, 204] on img "Main content" at bounding box center [623, 195] width 118 height 177
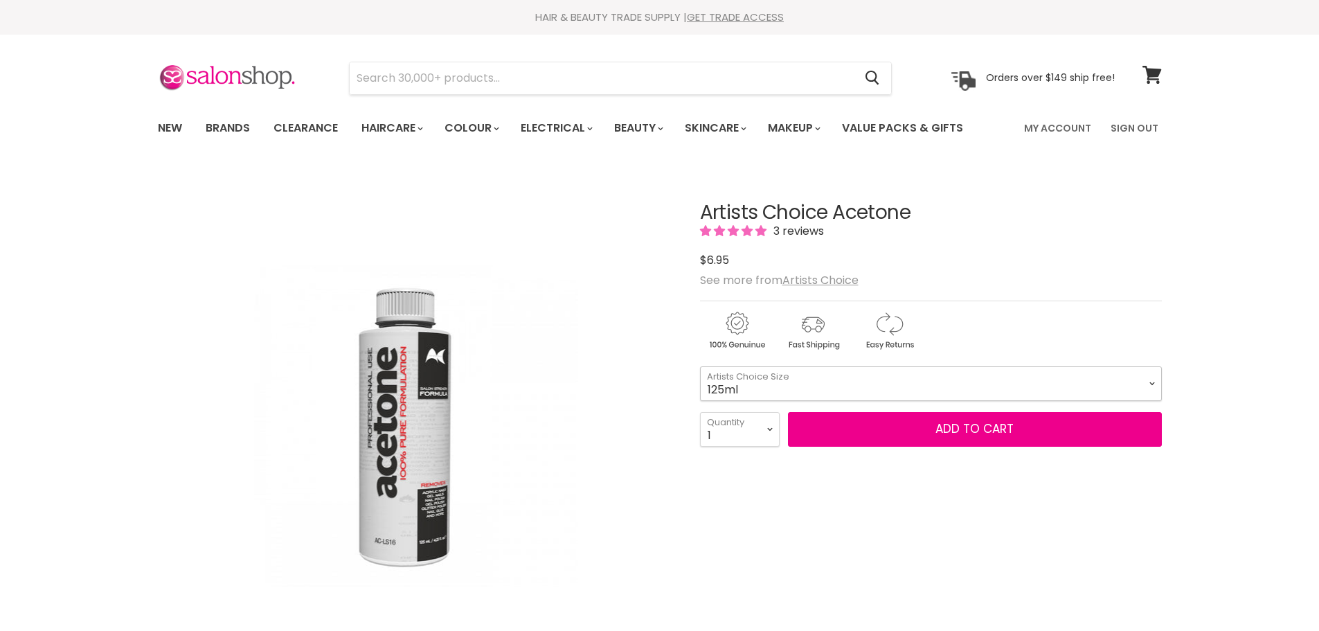
click at [1151, 380] on select "125ml 250ml 500ml 1 Litre" at bounding box center [931, 383] width 462 height 35
click at [700, 366] on select "125ml 250ml 500ml 1 Litre" at bounding box center [931, 383] width 462 height 35
select select "1 Litre"
drag, startPoint x: 914, startPoint y: 214, endPoint x: 703, endPoint y: 221, distance: 210.6
click at [703, 221] on h1 "Artists Choice Acetone" at bounding box center [931, 212] width 462 height 21
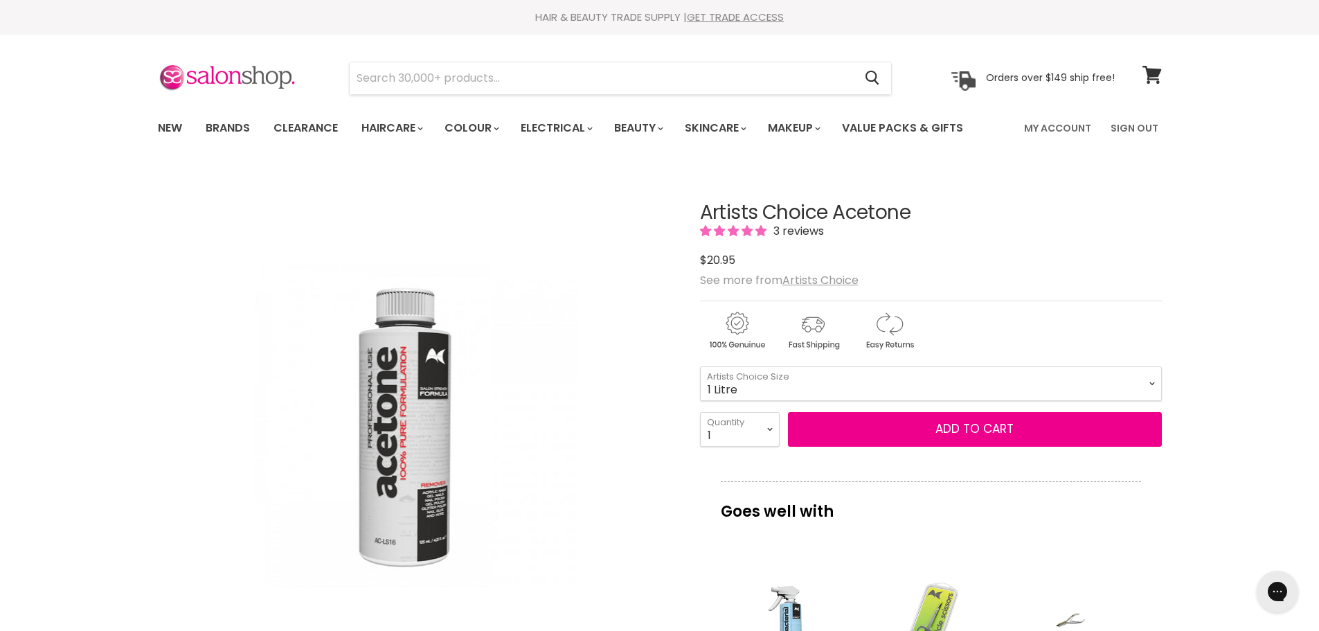
copy h1 "Artists Choice Acetone"
click at [409, 81] on input "Search" at bounding box center [602, 78] width 505 height 32
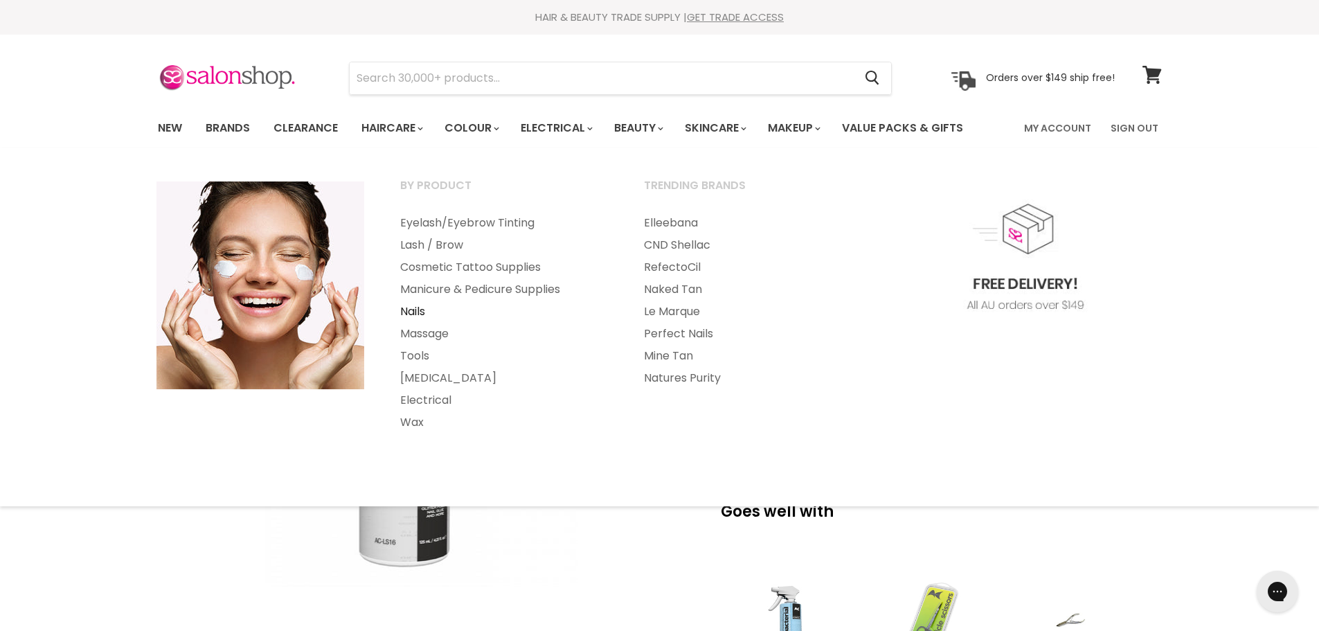
click at [415, 312] on link "Nails" at bounding box center [503, 311] width 241 height 22
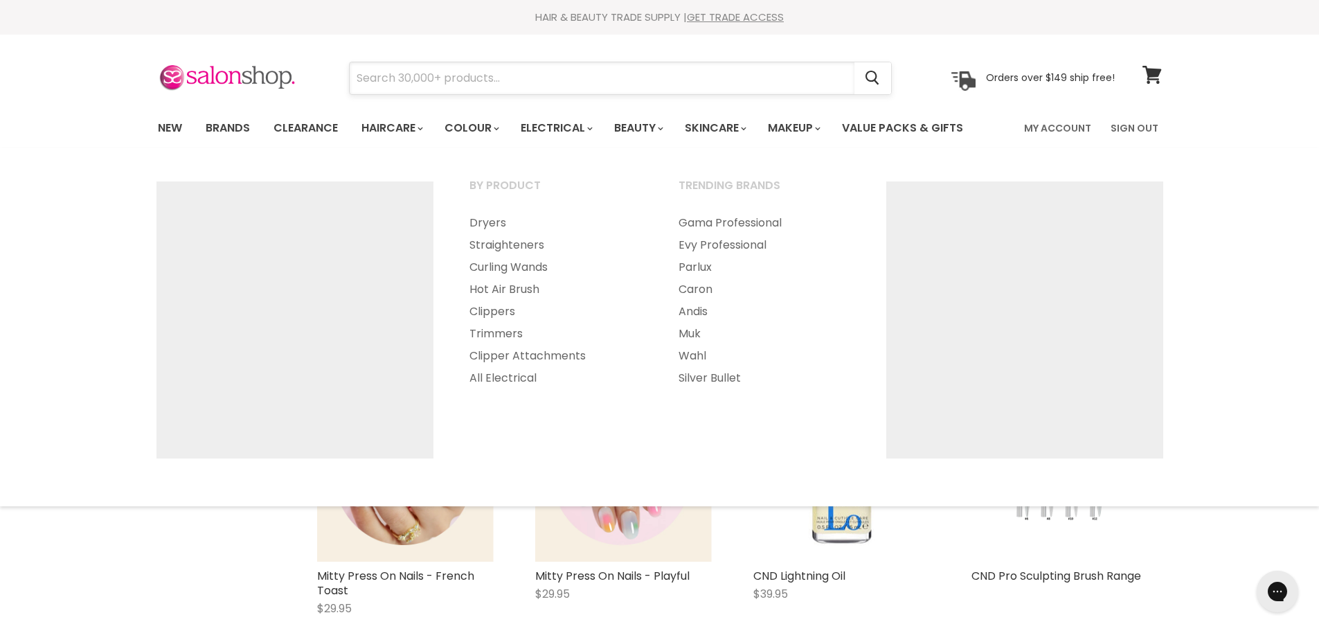
click at [510, 82] on input "Search" at bounding box center [602, 78] width 505 height 32
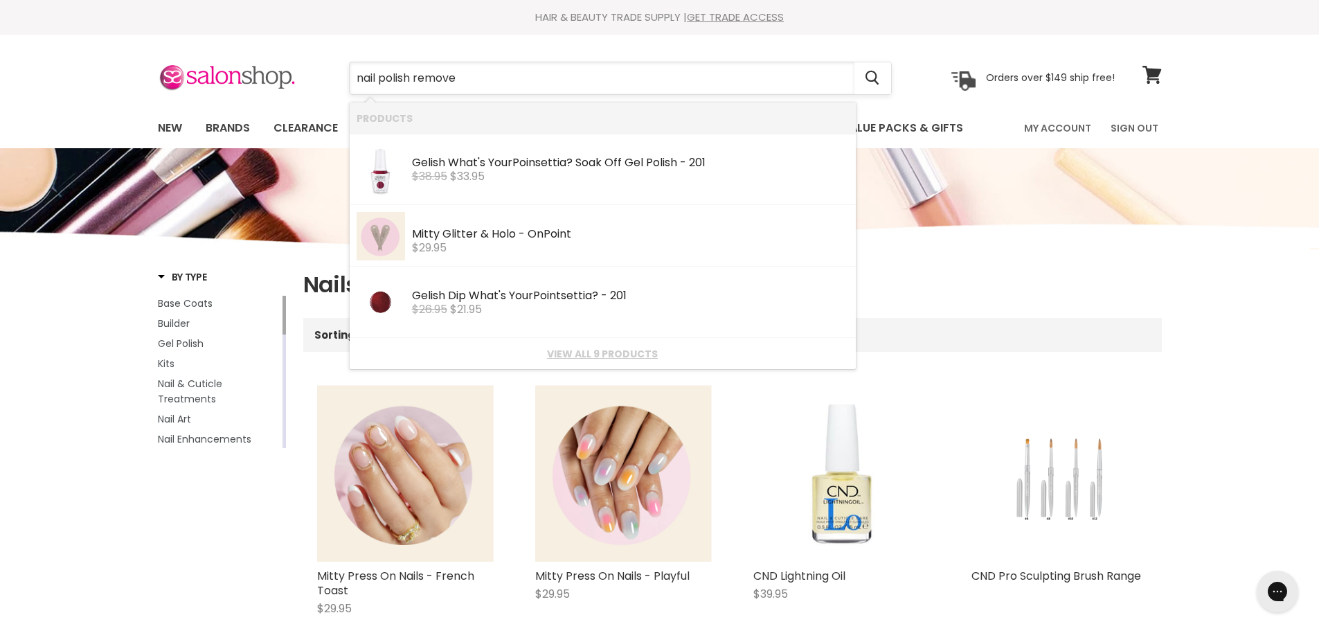
type input "nail polish remover"
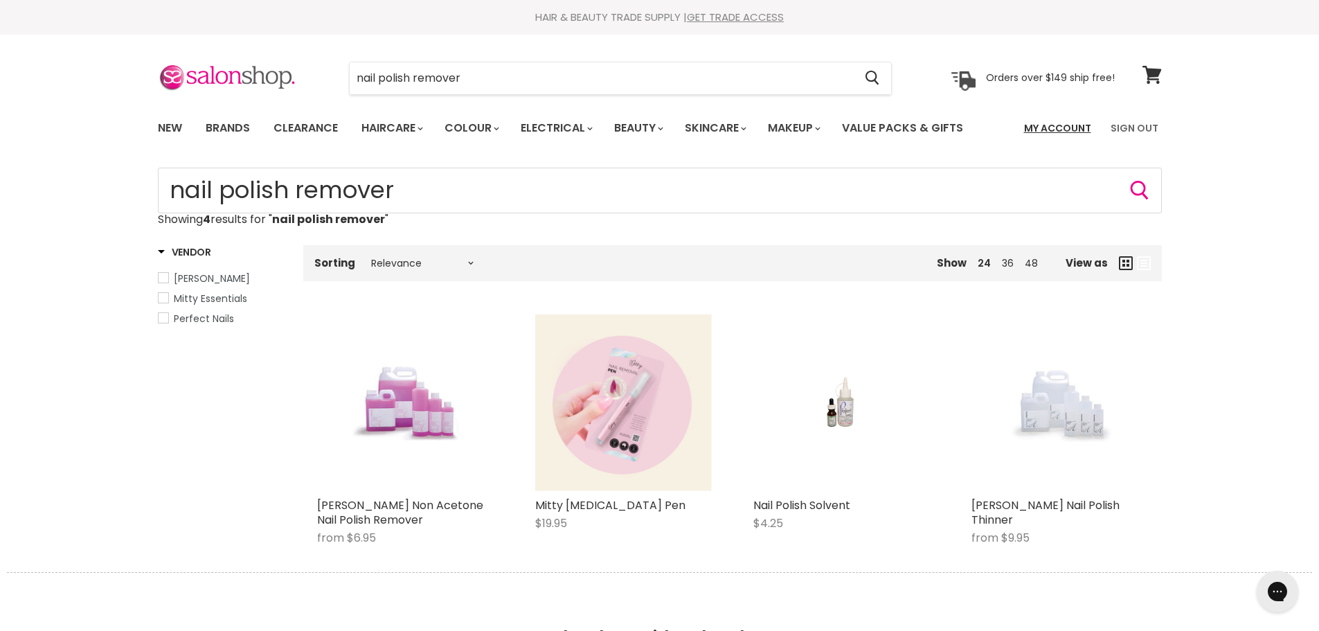
click at [1034, 130] on link "My Account" at bounding box center [1057, 128] width 84 height 29
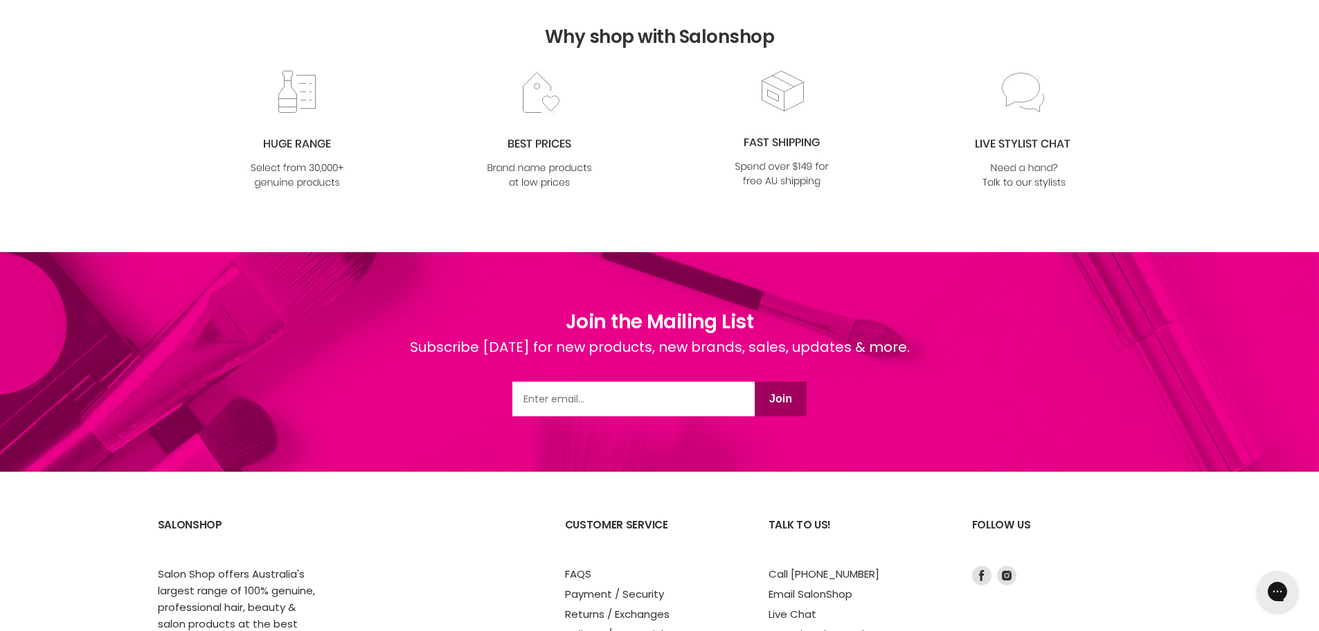
scroll to position [639, 0]
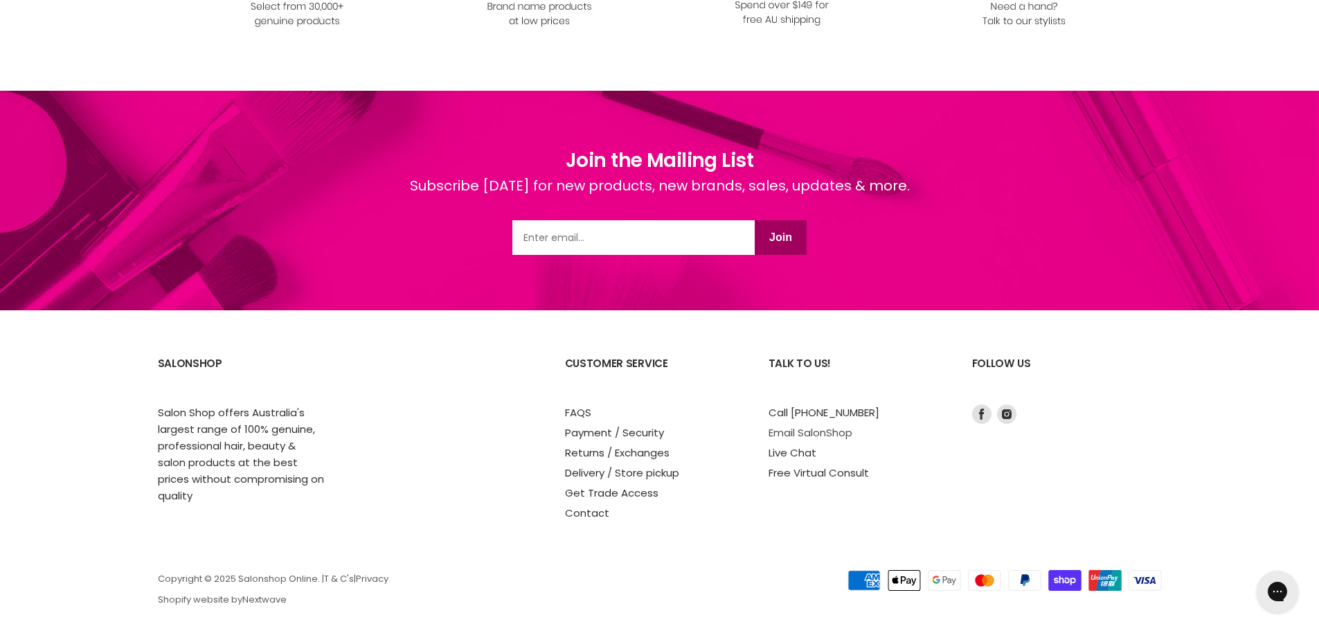
click at [811, 425] on link "Email SalonShop" at bounding box center [810, 432] width 84 height 15
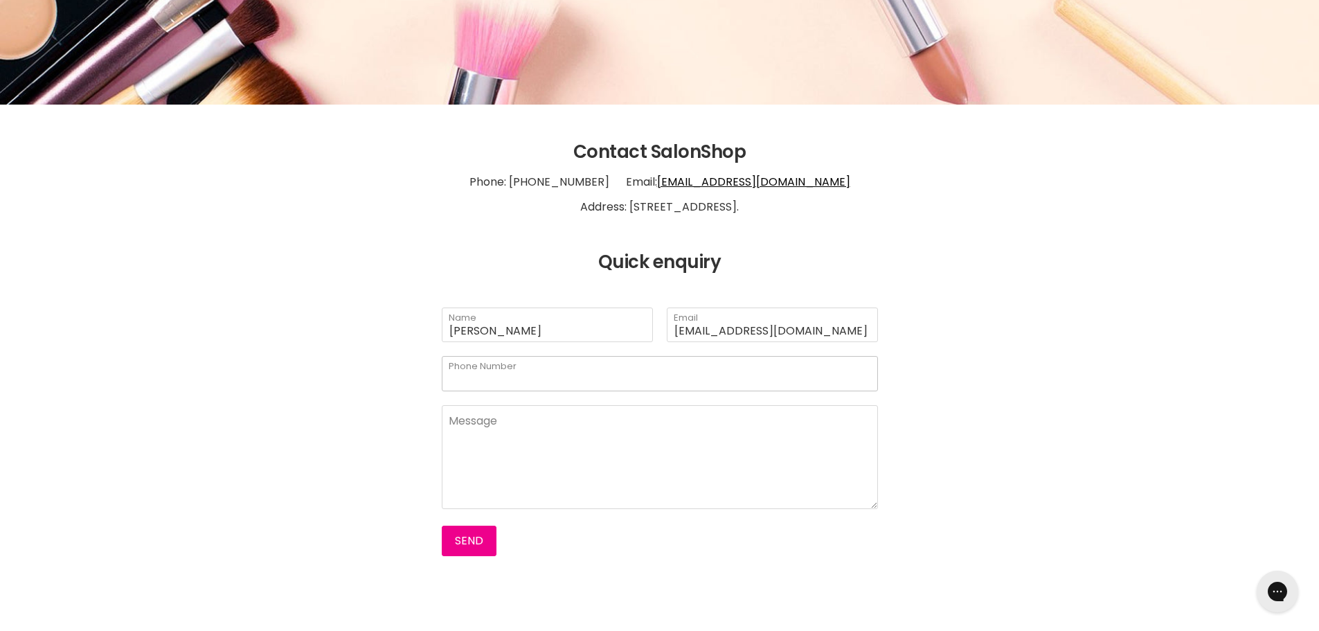
click at [526, 376] on input "Phone Number" at bounding box center [660, 373] width 436 height 35
type input "0450368776"
click at [469, 452] on textarea "Main content" at bounding box center [660, 457] width 436 height 104
type textarea "C"
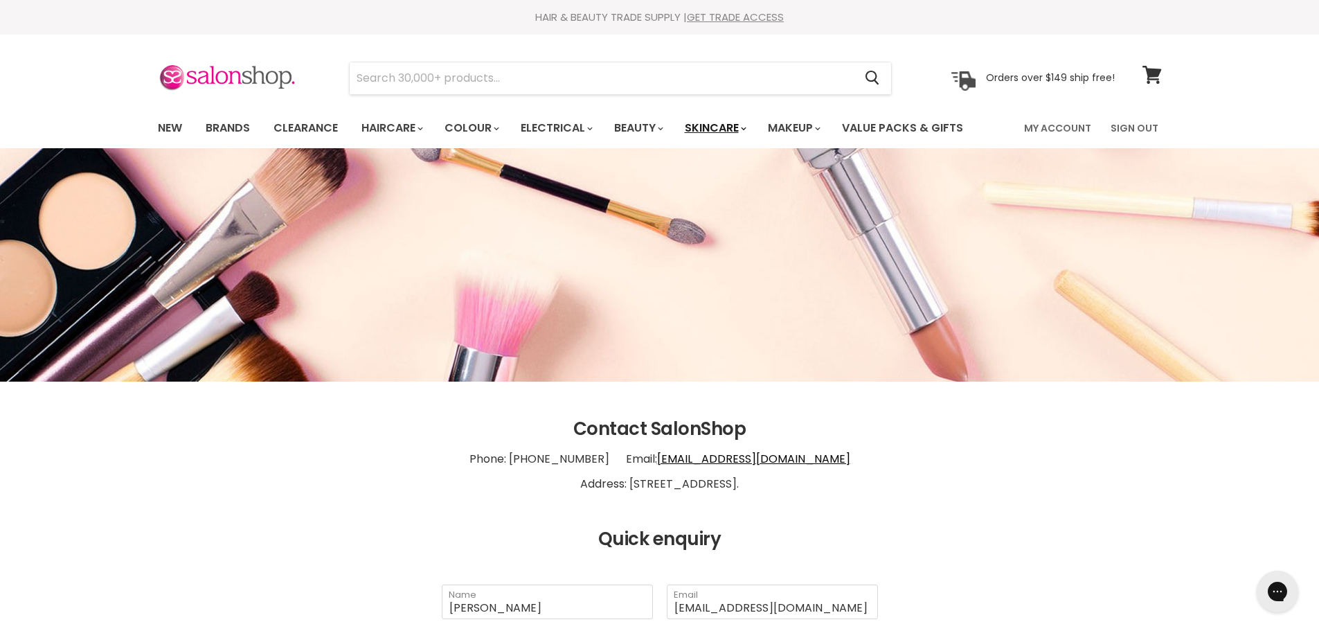
click at [725, 127] on link "Skincare" at bounding box center [714, 128] width 80 height 29
click at [257, 78] on img at bounding box center [227, 78] width 138 height 29
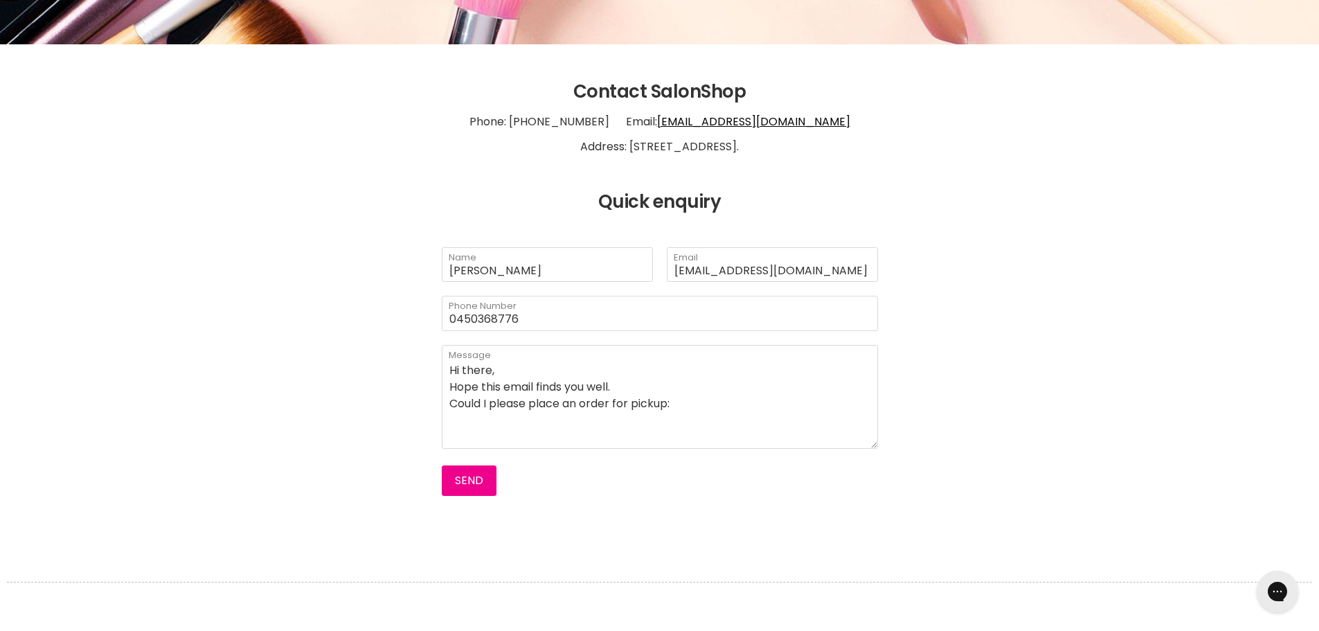
scroll to position [415, 0]
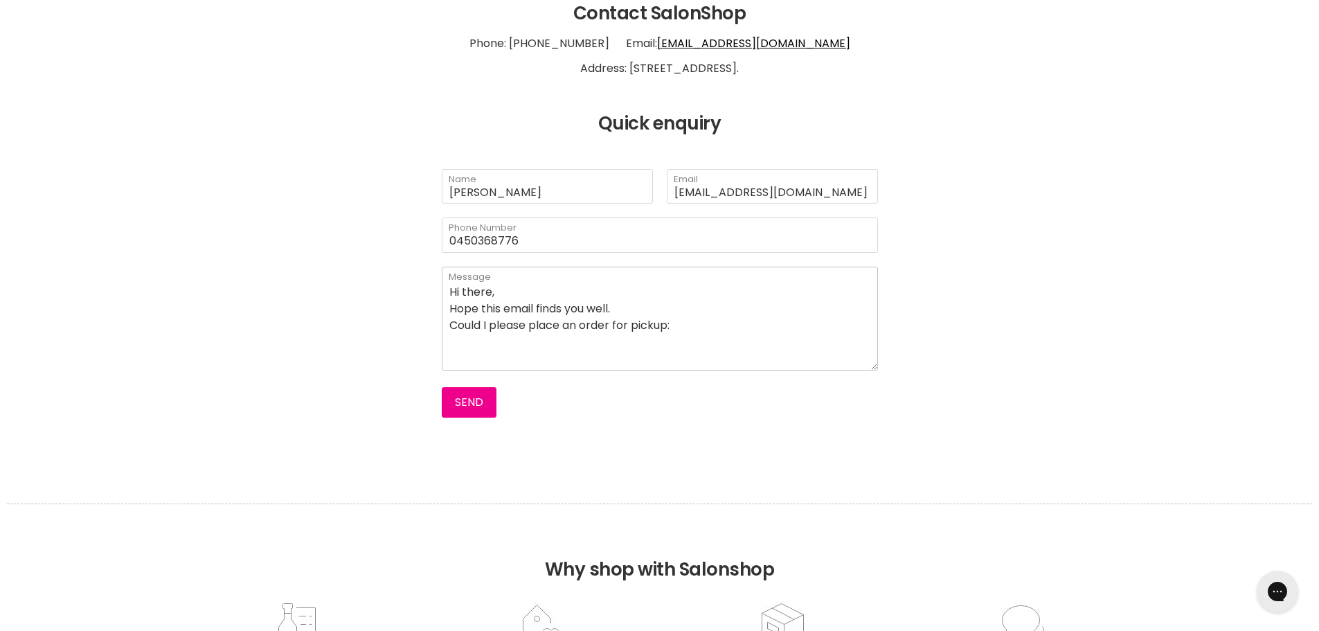
click at [455, 347] on textarea "Hi there, Hope this email finds you well. Could I please place an order for pic…" at bounding box center [660, 318] width 436 height 104
drag, startPoint x: 701, startPoint y: 332, endPoint x: 707, endPoint y: 339, distance: 8.9
click at [703, 332] on textarea "Hi there, Hope this email finds you well. Could I please place an order for pic…" at bounding box center [660, 318] width 436 height 104
paste textarea "Gelish Dip French Light Pink - Simple Sheer - 812 Gelish Dip #2 Base Coat Gelis…"
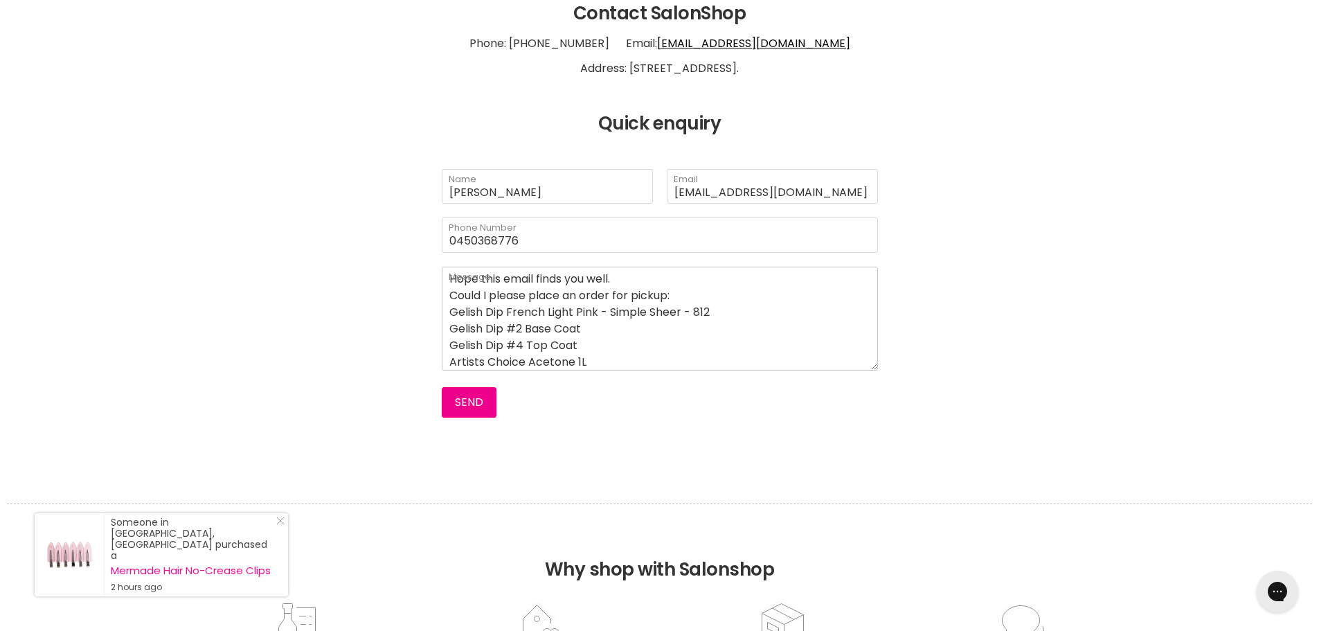
click at [450, 310] on textarea "Hi there, Hope this email finds you well. Could I please place an order for pic…" at bounding box center [660, 318] width 436 height 104
click at [447, 325] on textarea "Hi there, Hope this email finds you well. Could I please place an order for pic…" at bounding box center [660, 318] width 436 height 104
click at [449, 341] on textarea "Hi there, Hope this email finds you well. Could I please place an order for pic…" at bounding box center [660, 318] width 436 height 104
click at [447, 361] on textarea "Hi there, Hope this email finds you well. Could I please place an order for pic…" at bounding box center [660, 318] width 436 height 104
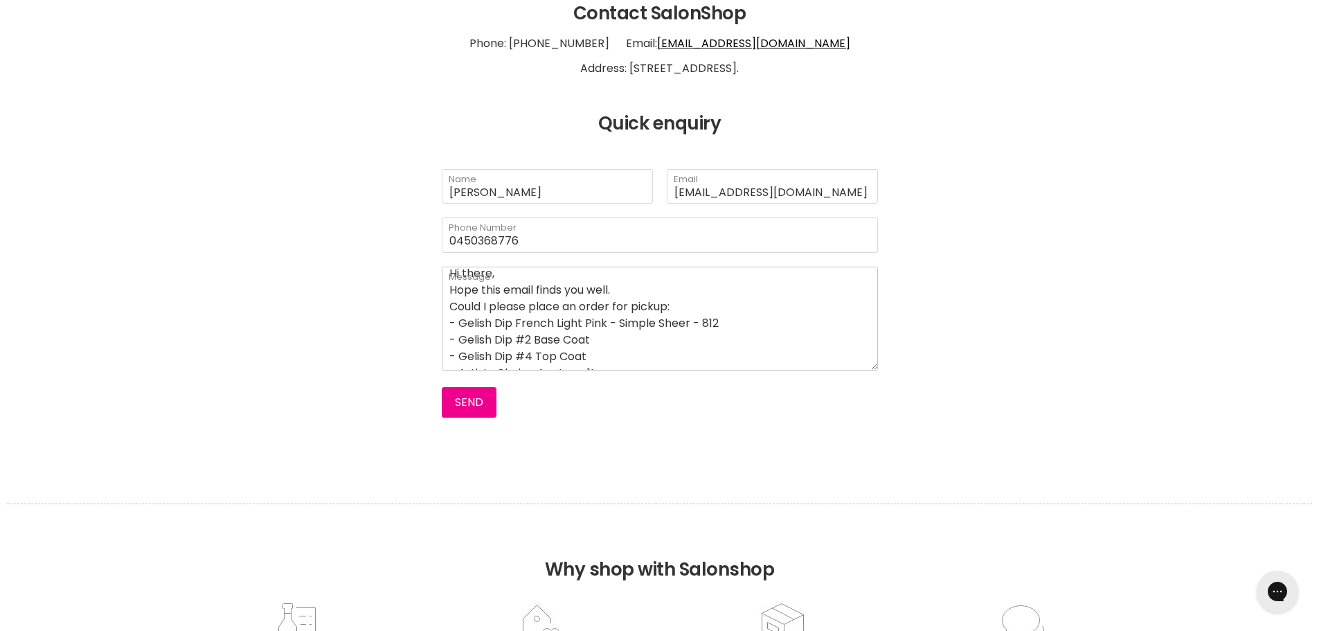
scroll to position [35, 0]
click at [617, 365] on textarea "Hi there, Hope this email finds you well. Could I please place an order for pic…" at bounding box center [660, 318] width 436 height 104
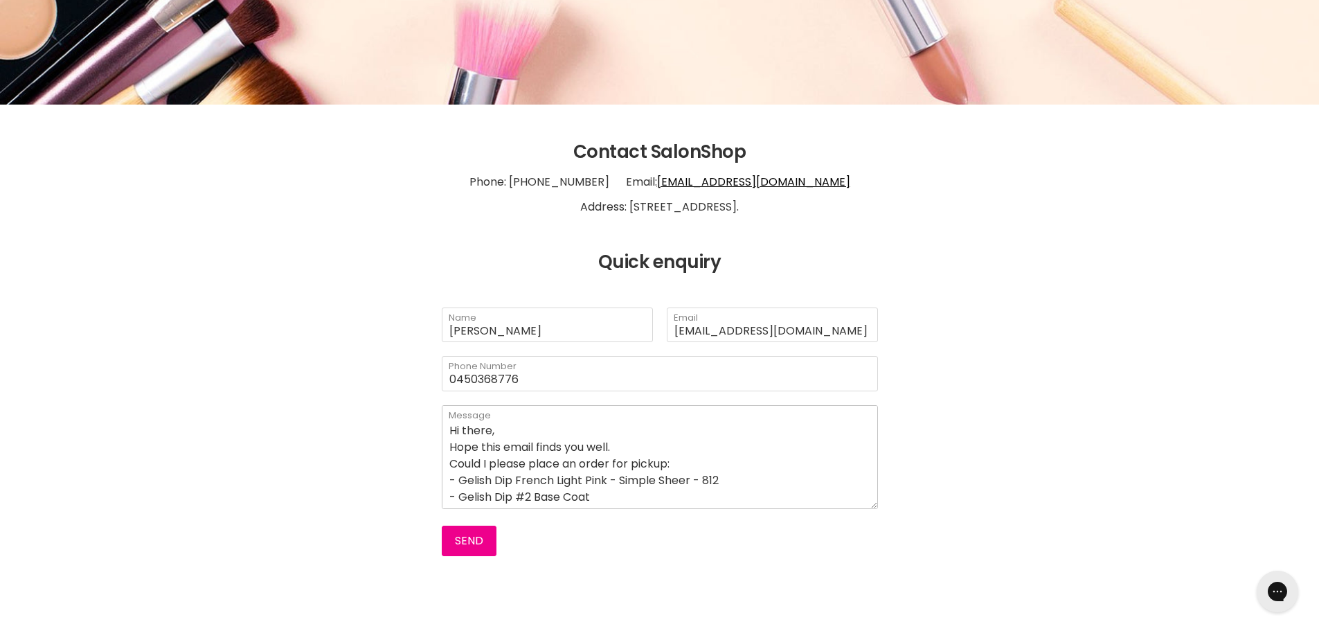
scroll to position [51, 0]
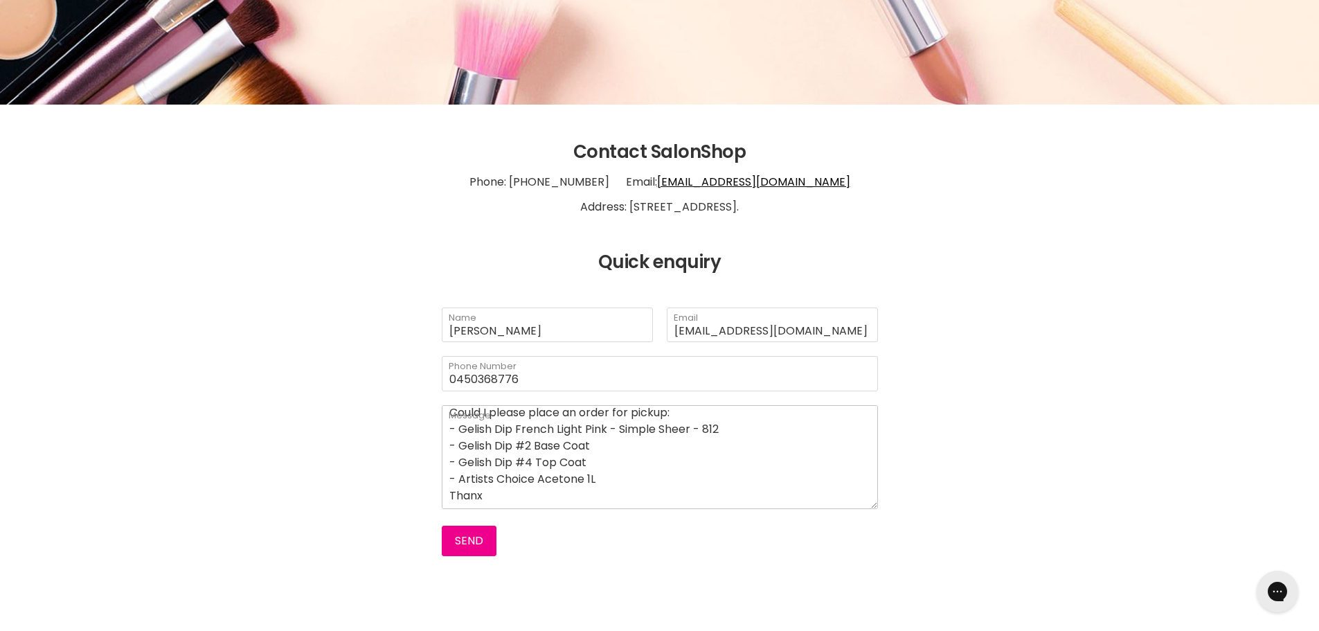
type textarea "Hi there, Hope this email finds you well. Could I please place an order for pic…"
click at [467, 538] on button "Send" at bounding box center [469, 540] width 55 height 30
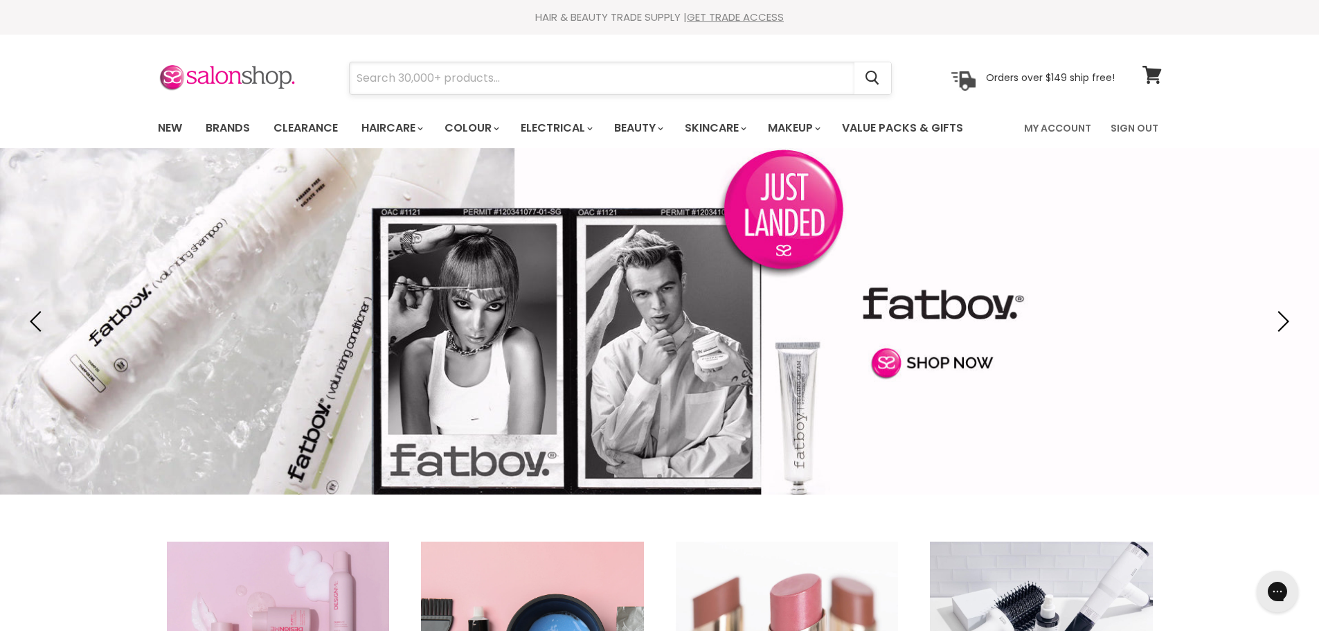
click at [512, 76] on input "Search" at bounding box center [602, 78] width 505 height 32
paste input "Gelish Dip French"
type input "Gelish Dip French"
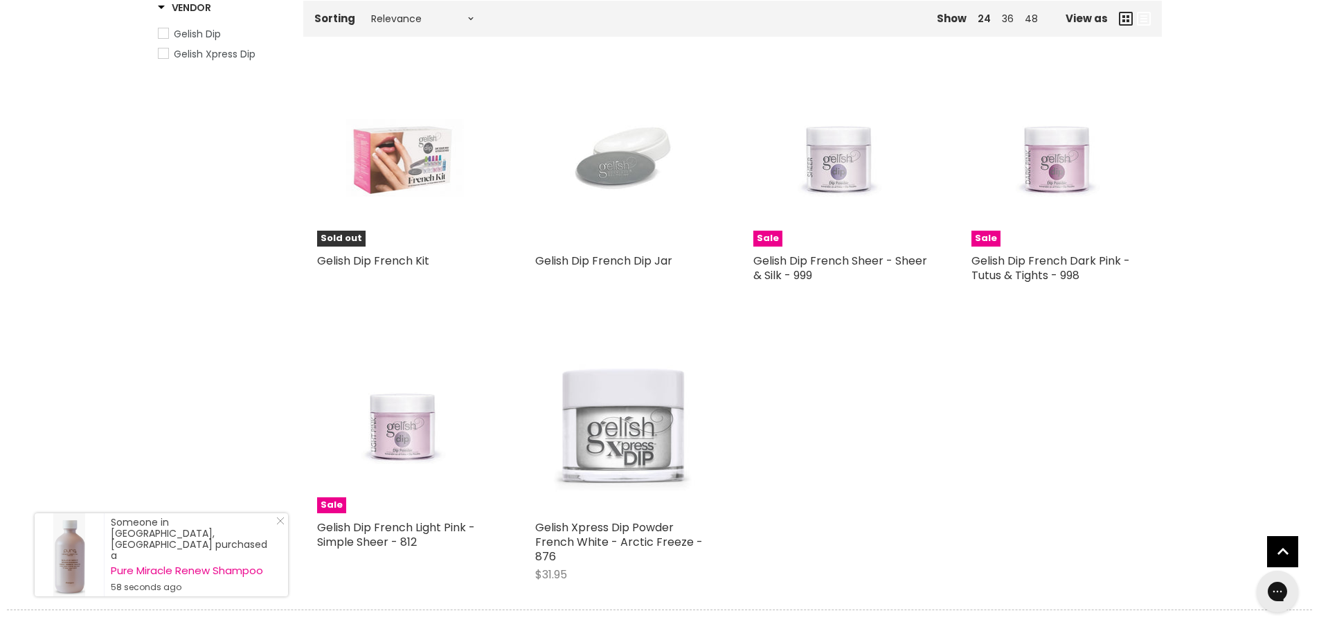
scroll to position [277, 0]
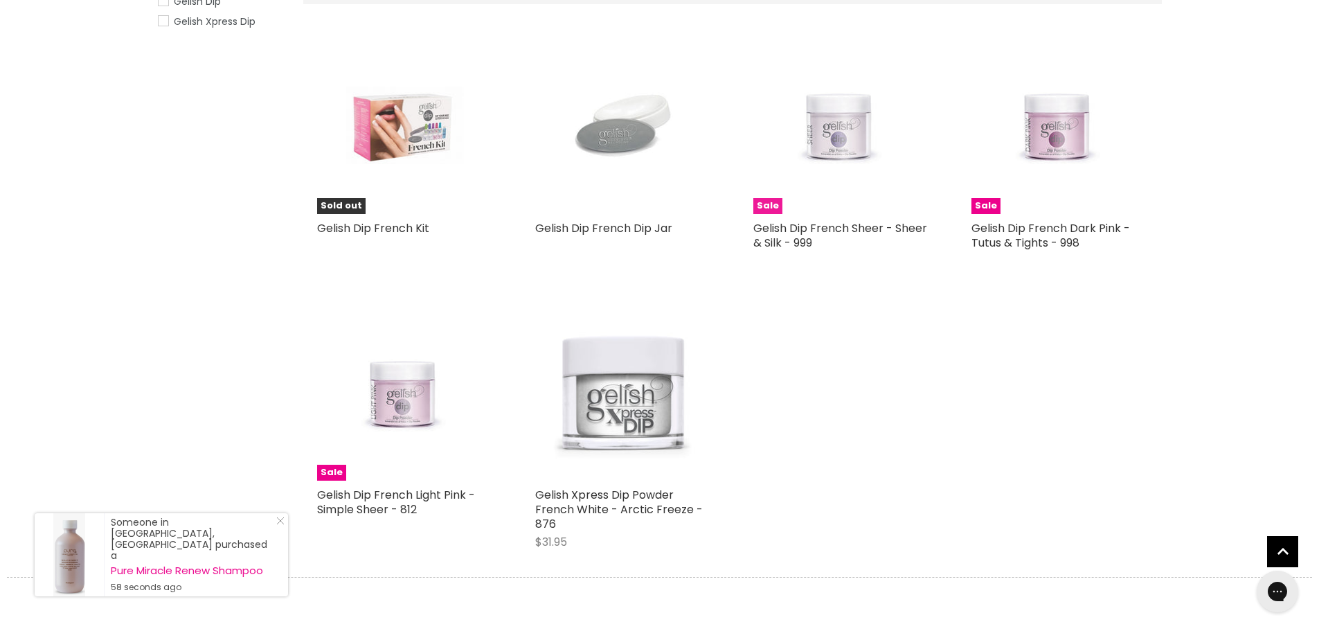
click at [854, 138] on img "Main content" at bounding box center [840, 125] width 117 height 177
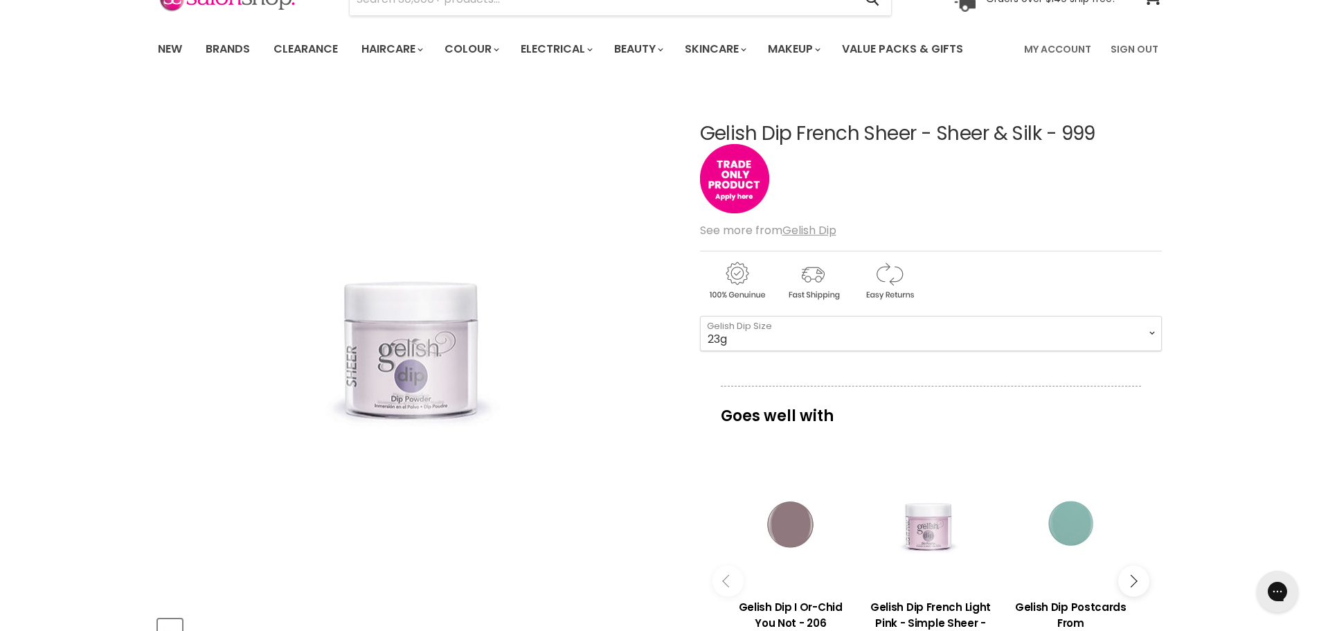
scroll to position [138, 0]
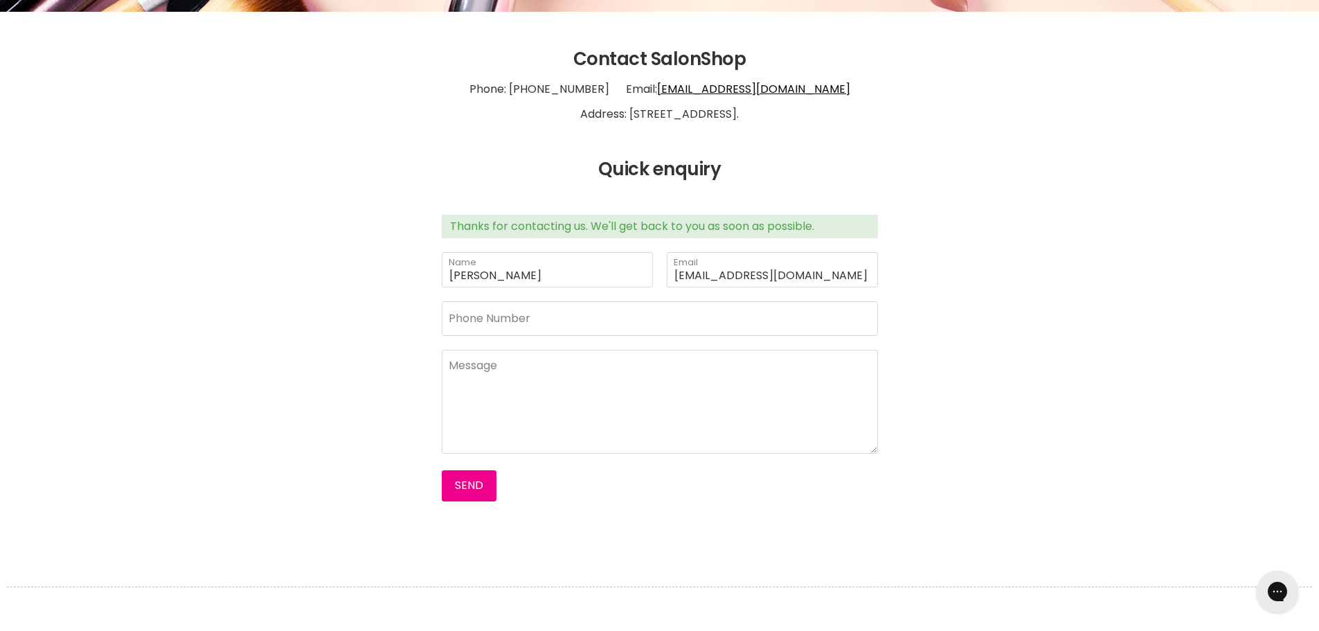
scroll to position [98, 0]
